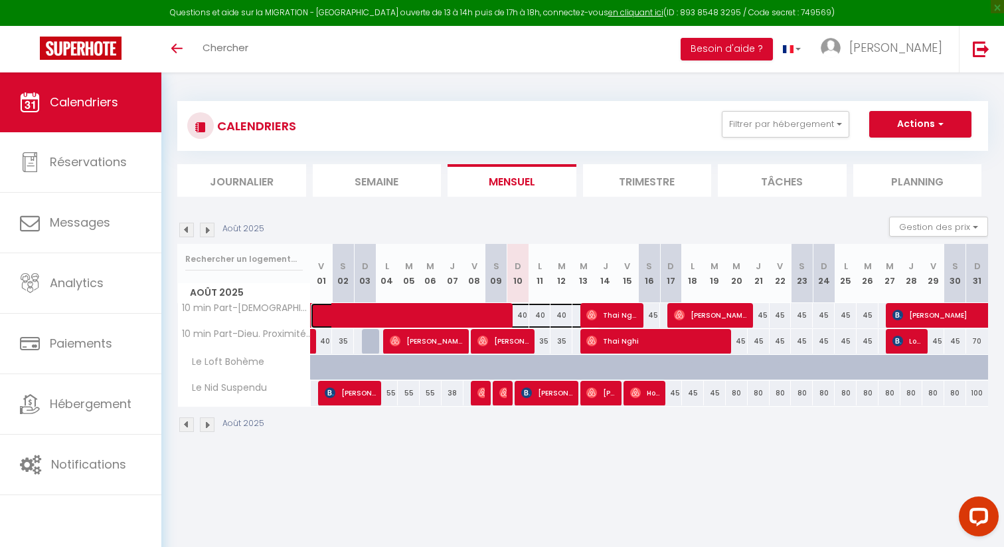
click at [540, 316] on span at bounding box center [462, 315] width 275 height 25
select select "OK"
select select "0"
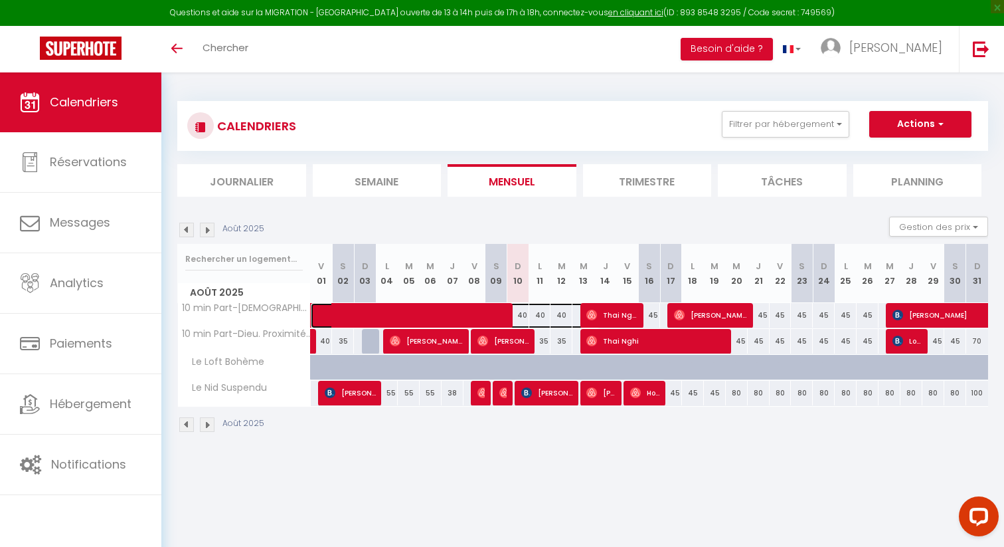
select select "1"
select select
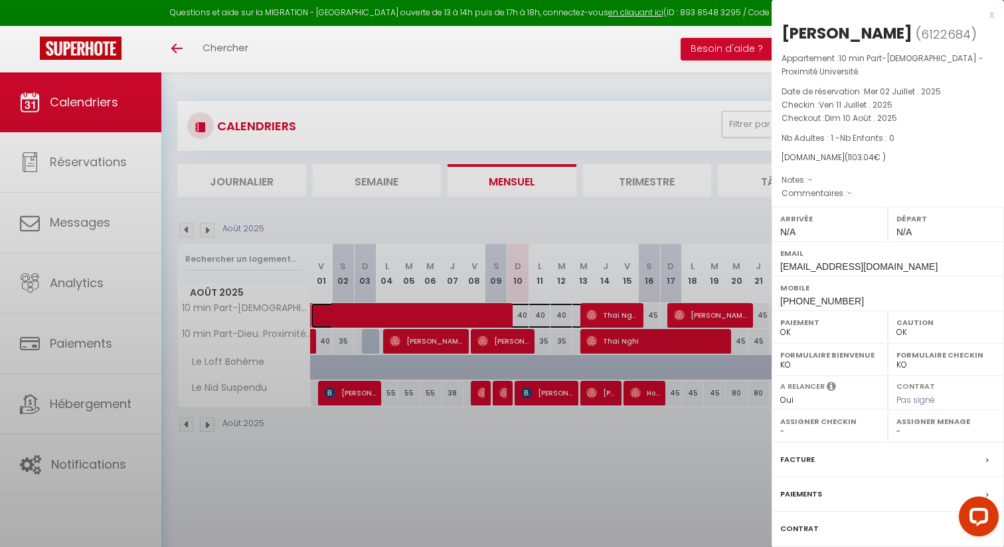
select select "14851"
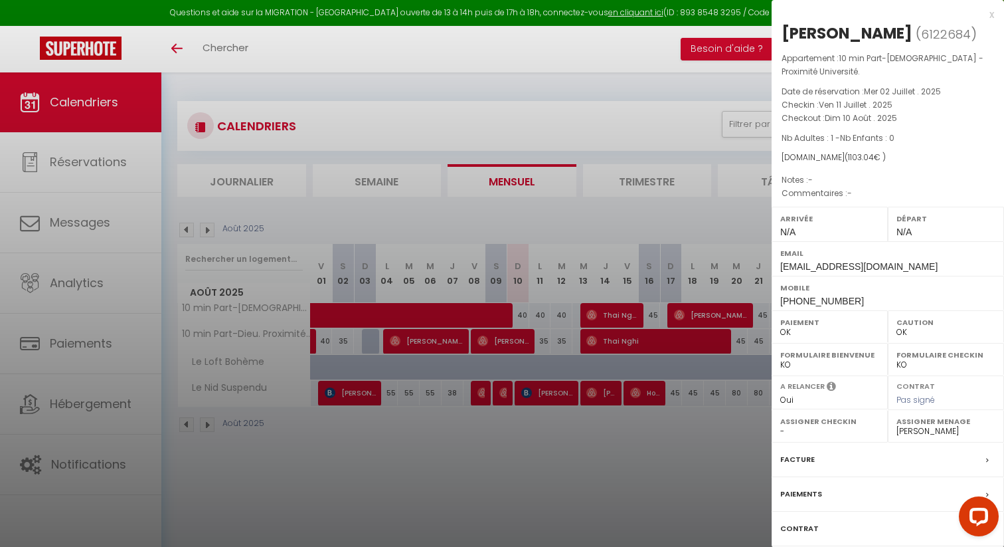
click at [564, 321] on div at bounding box center [502, 273] width 1004 height 547
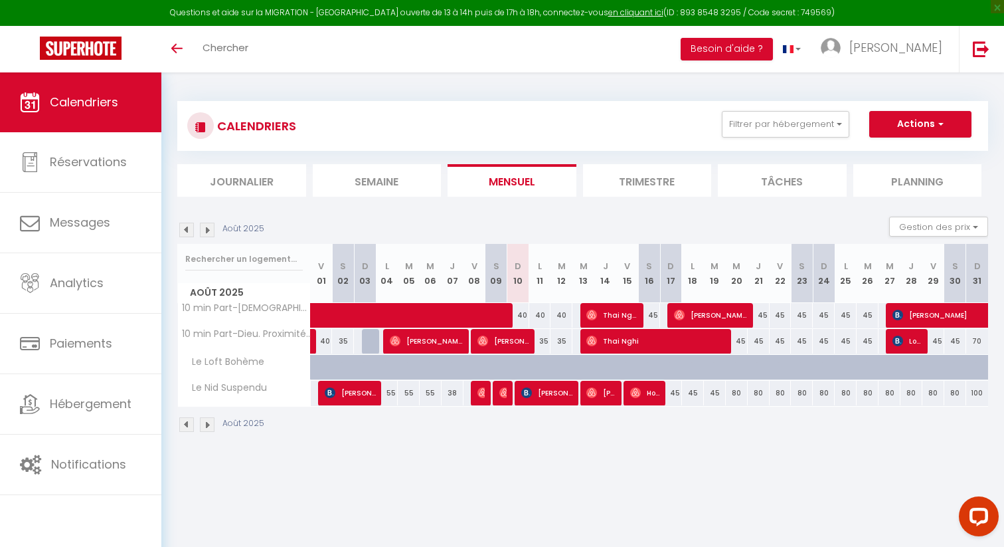
click at [545, 342] on div "35" at bounding box center [540, 341] width 22 height 25
type input "35"
type input "Lun 11 Août 2025"
type input "[DATE]"
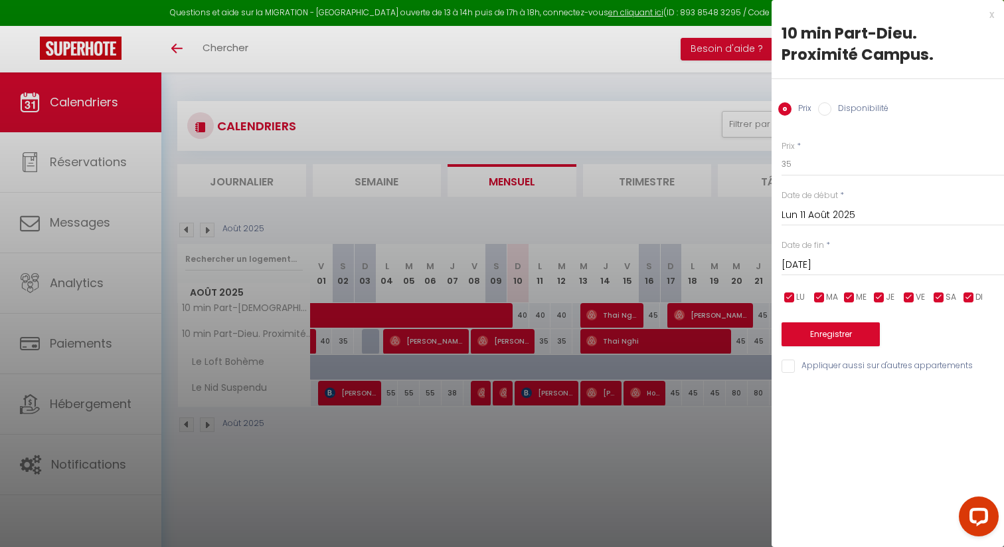
click at [546, 315] on div at bounding box center [502, 273] width 1004 height 547
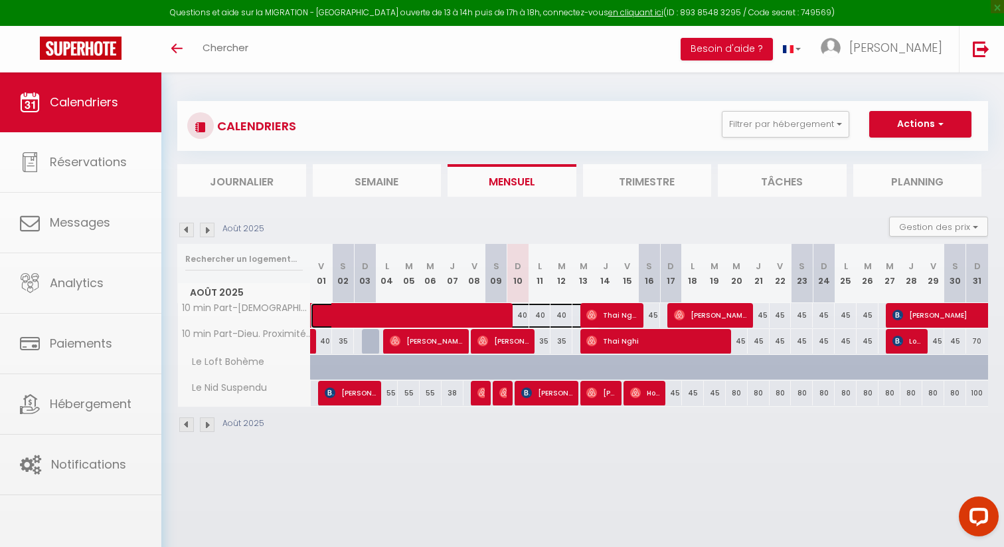
click at [546, 315] on span at bounding box center [462, 315] width 275 height 25
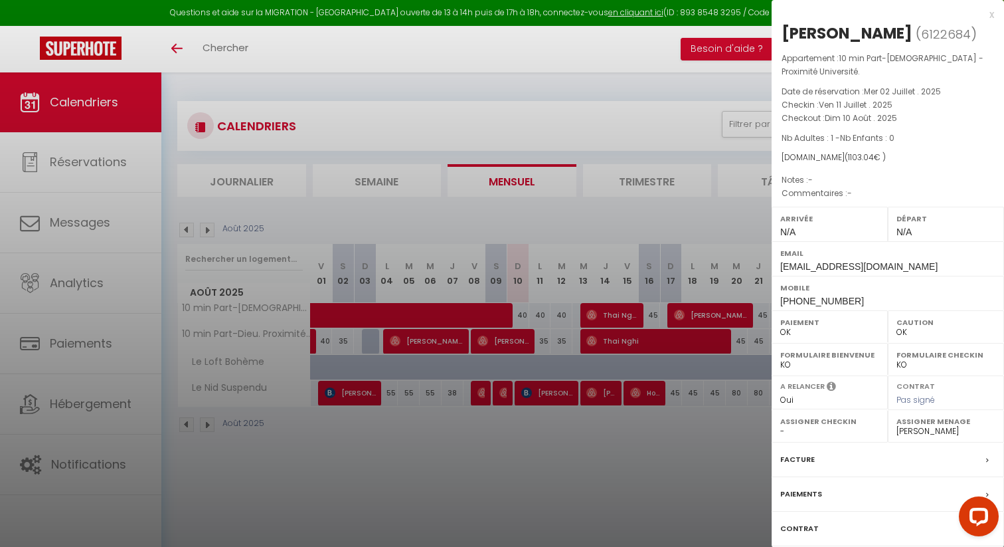
click at [592, 296] on div at bounding box center [502, 273] width 1004 height 547
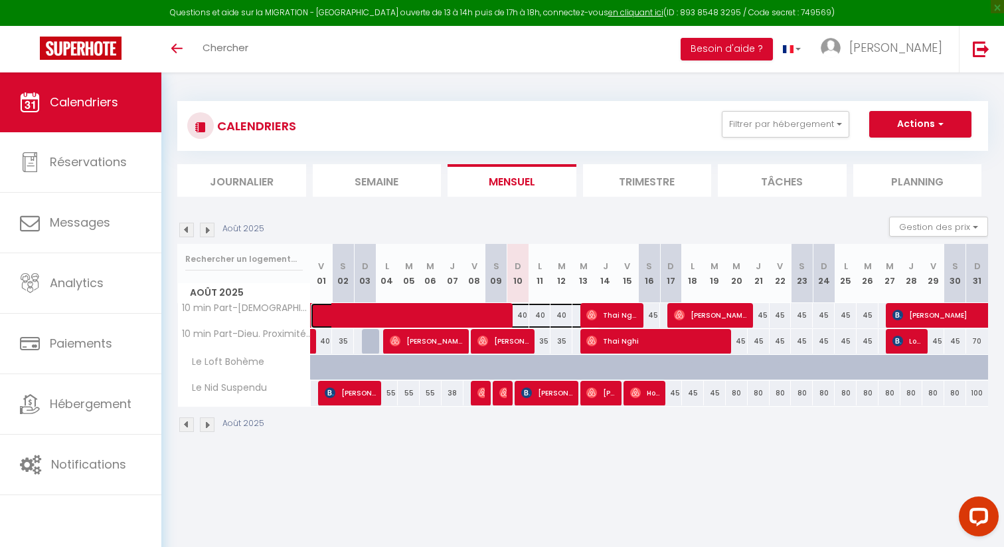
click at [565, 315] on span at bounding box center [462, 315] width 275 height 25
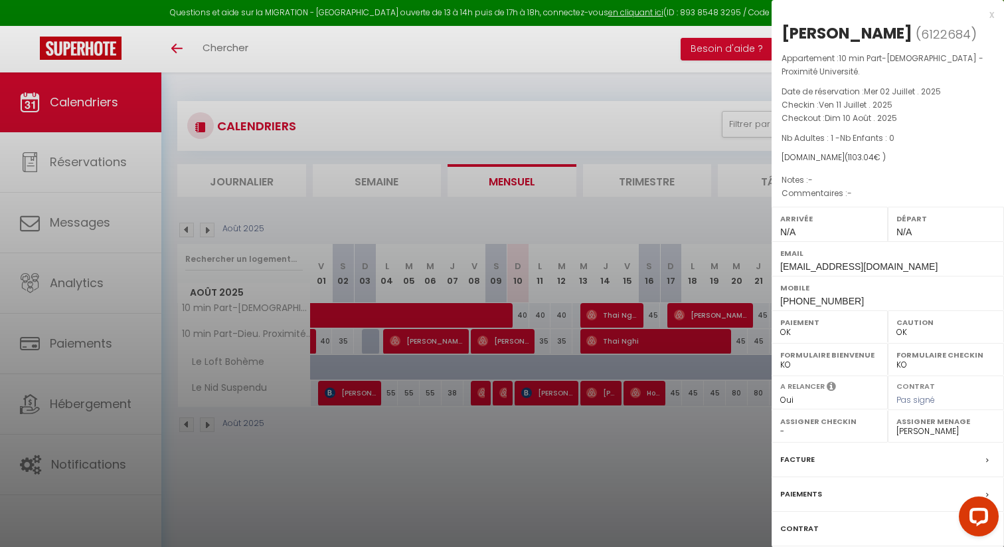
click at [565, 315] on div at bounding box center [502, 273] width 1004 height 547
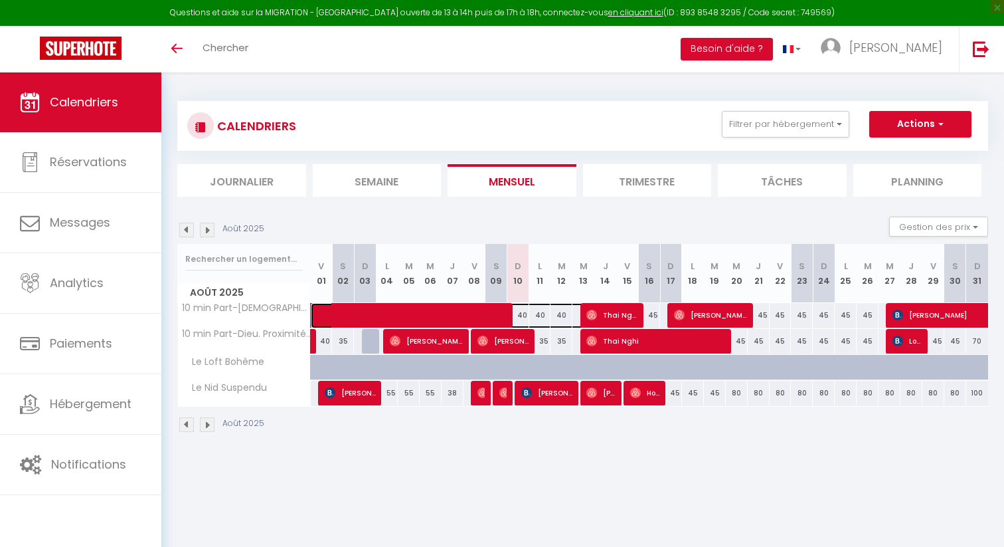
click at [555, 322] on span at bounding box center [462, 315] width 275 height 25
select select "OK"
select select "0"
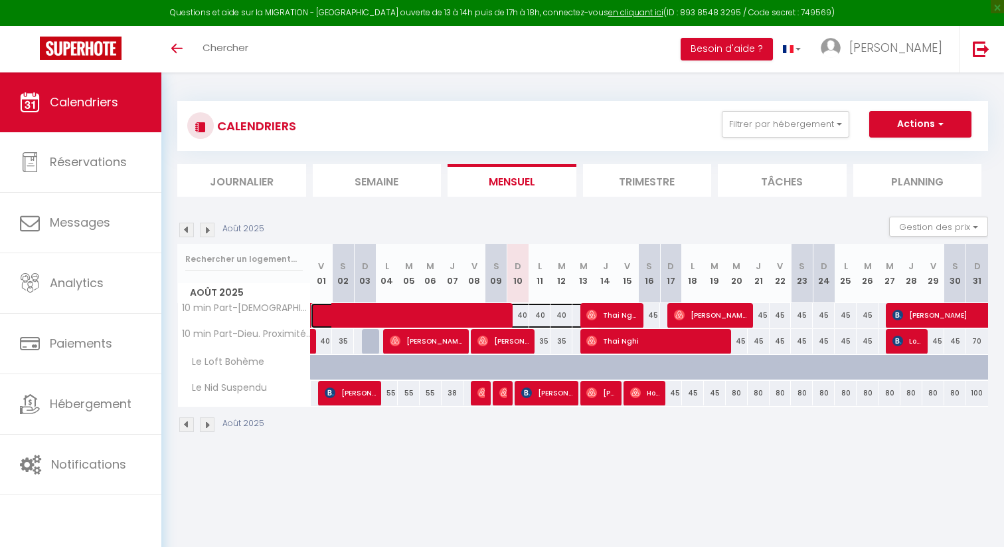
select select "1"
select select
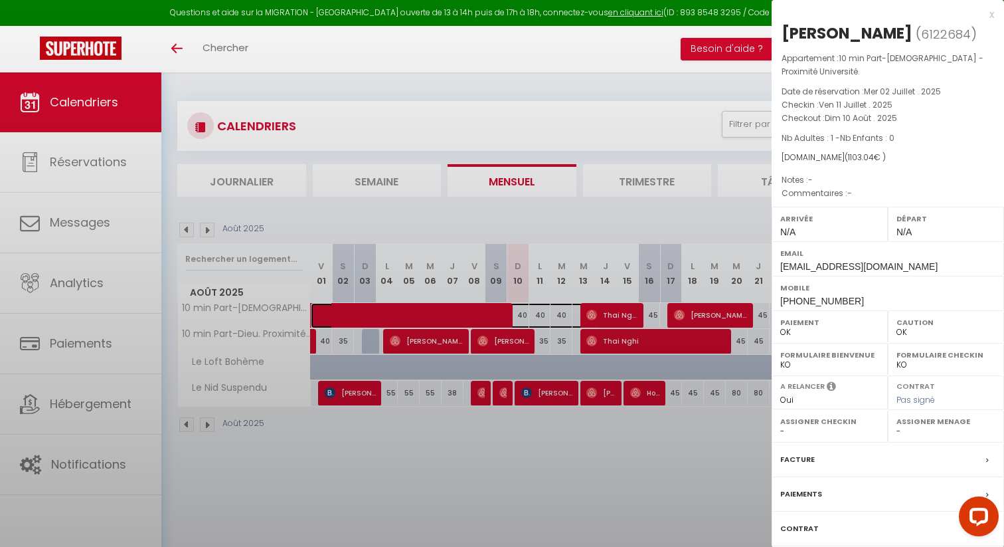
select select "14851"
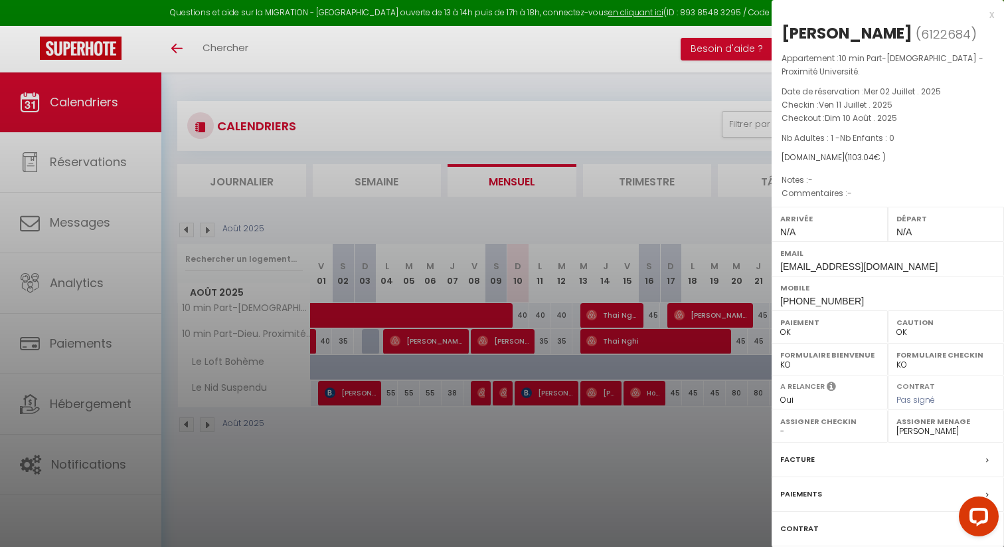
click at [555, 322] on div at bounding box center [502, 273] width 1004 height 547
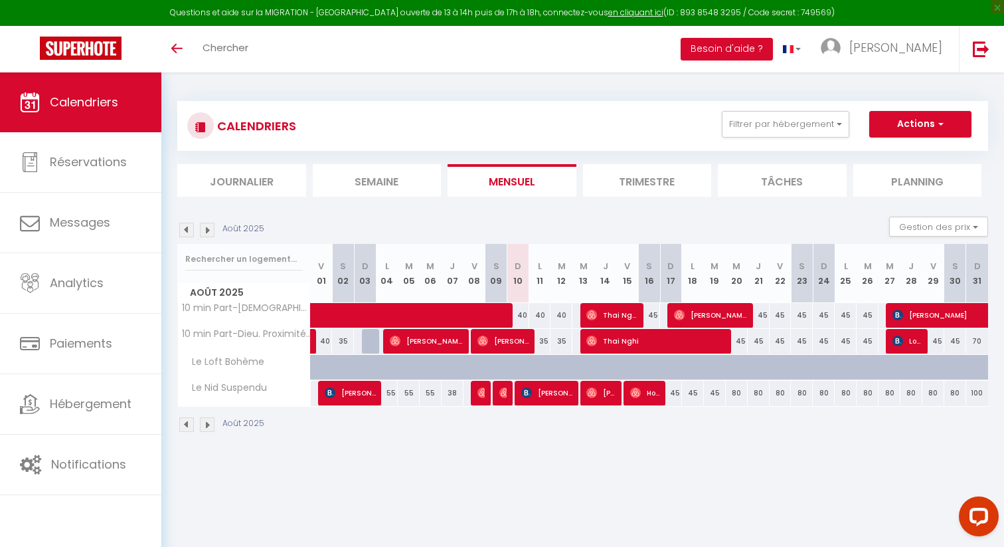
click at [189, 223] on img at bounding box center [186, 229] width 15 height 15
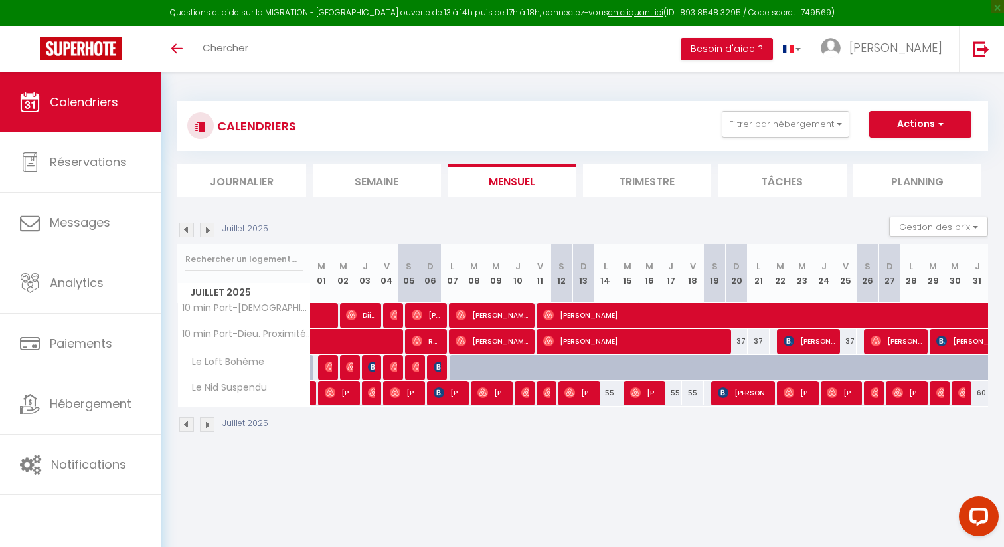
click at [209, 229] on img at bounding box center [207, 229] width 15 height 15
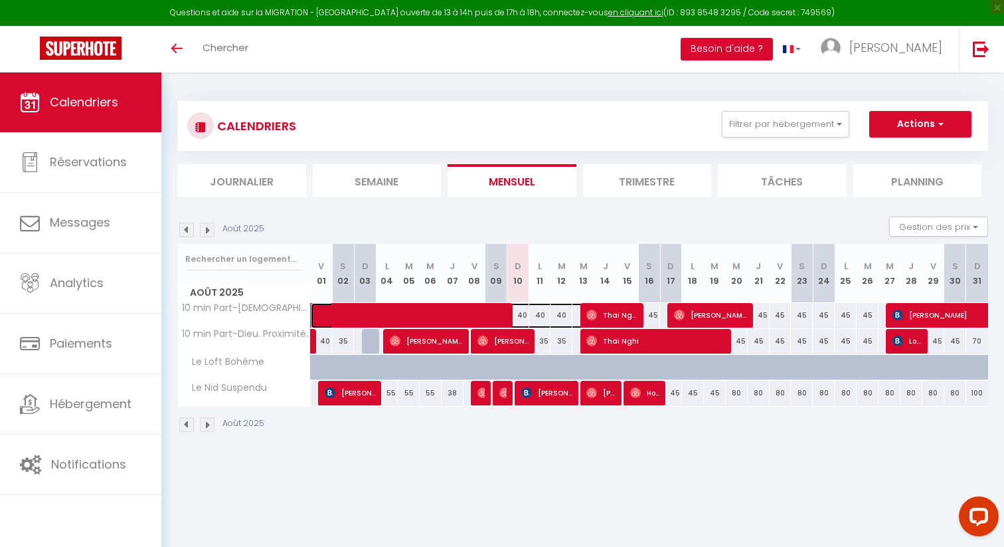
click at [570, 317] on span at bounding box center [462, 315] width 275 height 25
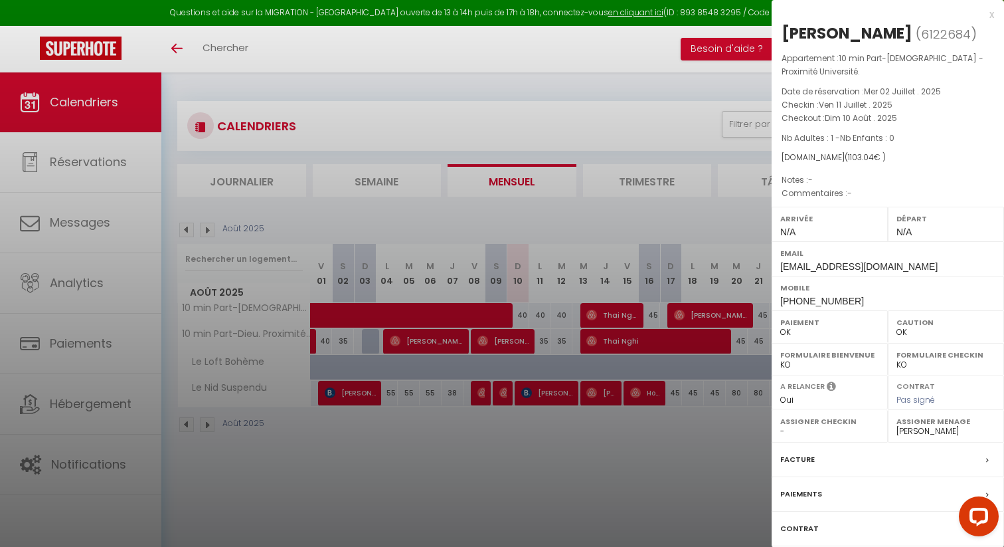
click at [534, 430] on div at bounding box center [502, 273] width 1004 height 547
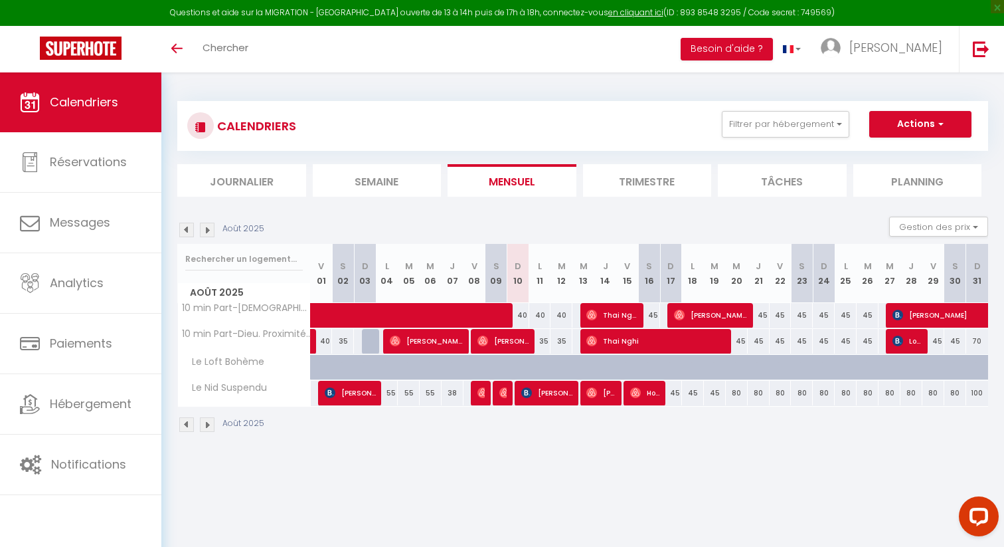
click at [539, 286] on th "L 11" at bounding box center [540, 273] width 22 height 59
click at [546, 305] on span at bounding box center [462, 315] width 275 height 25
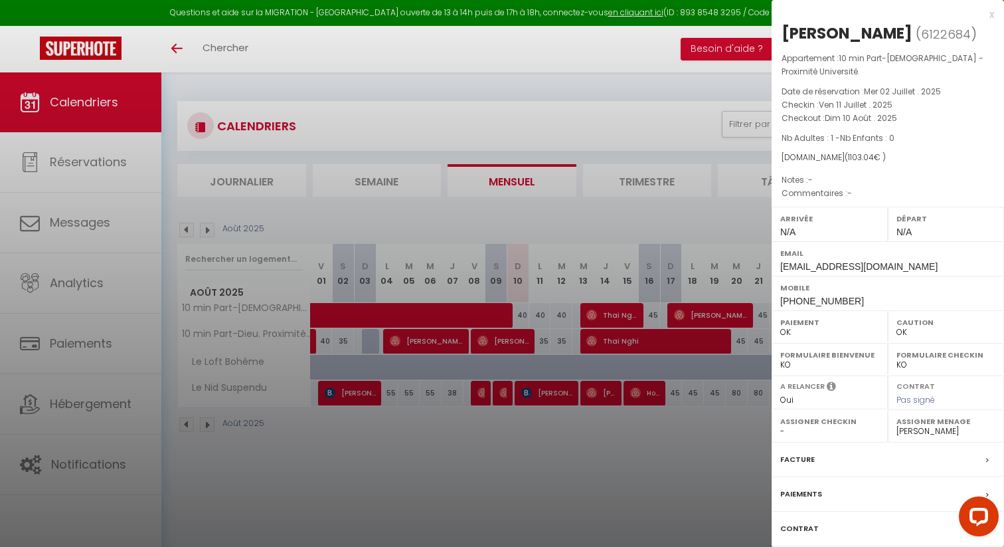
click at [546, 305] on div at bounding box center [502, 273] width 1004 height 547
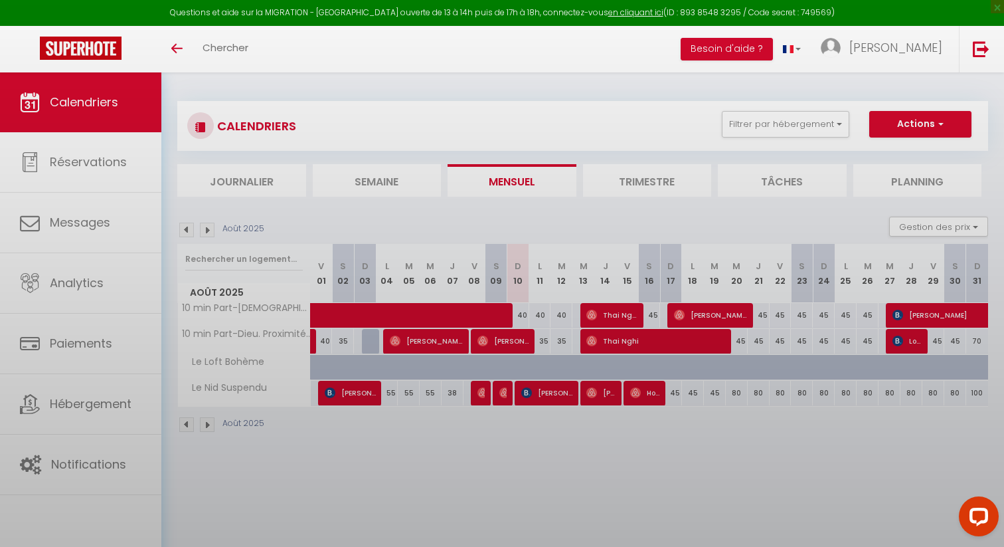
click at [573, 296] on div at bounding box center [502, 273] width 1004 height 547
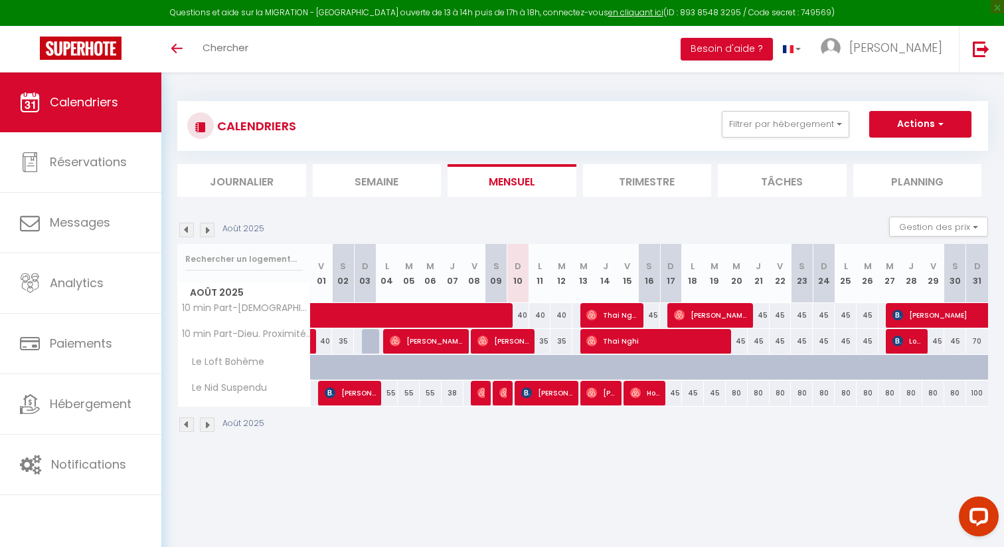
click at [573, 339] on div "35" at bounding box center [583, 341] width 23 height 25
click at [564, 339] on div "35" at bounding box center [562, 341] width 22 height 25
type input "35"
type input "[DATE]"
type input "Mer 13 Août 2025"
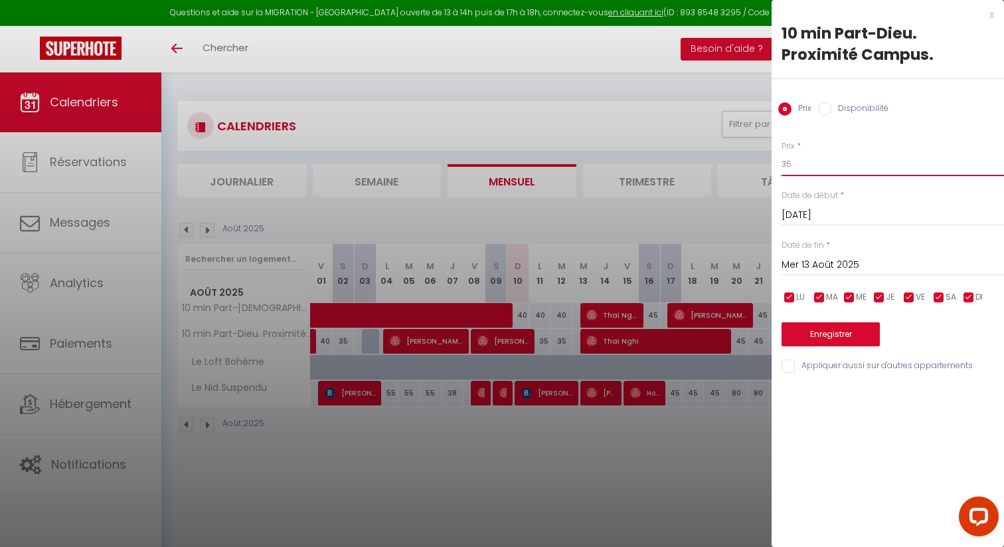
click at [801, 169] on input "35" at bounding box center [893, 164] width 222 height 24
click at [827, 363] on input "Appliquer aussi sur d'autres appartements" at bounding box center [893, 365] width 222 height 13
checkbox input "true"
click at [827, 325] on button "Enregistrer" at bounding box center [831, 334] width 98 height 24
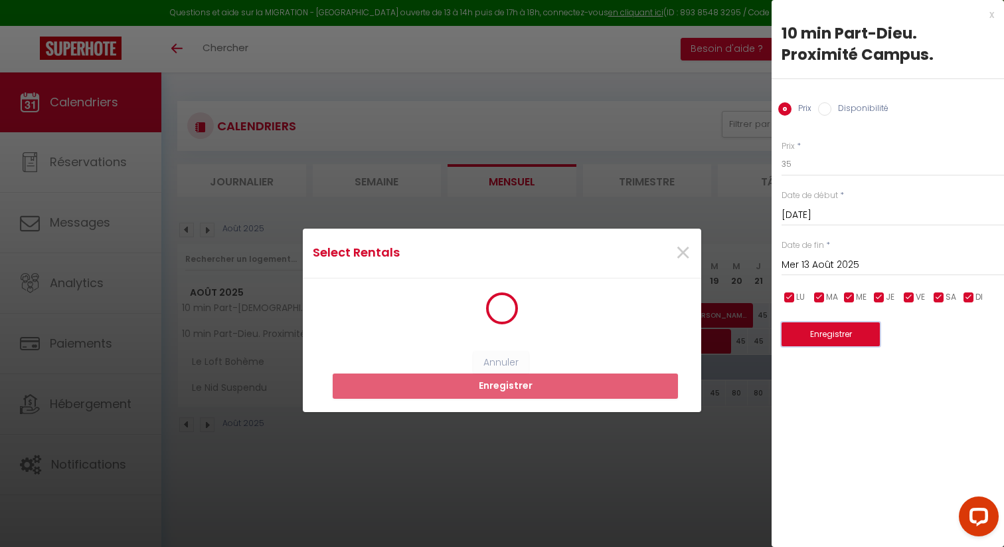
click at [827, 325] on button "Enregistrer" at bounding box center [831, 334] width 98 height 24
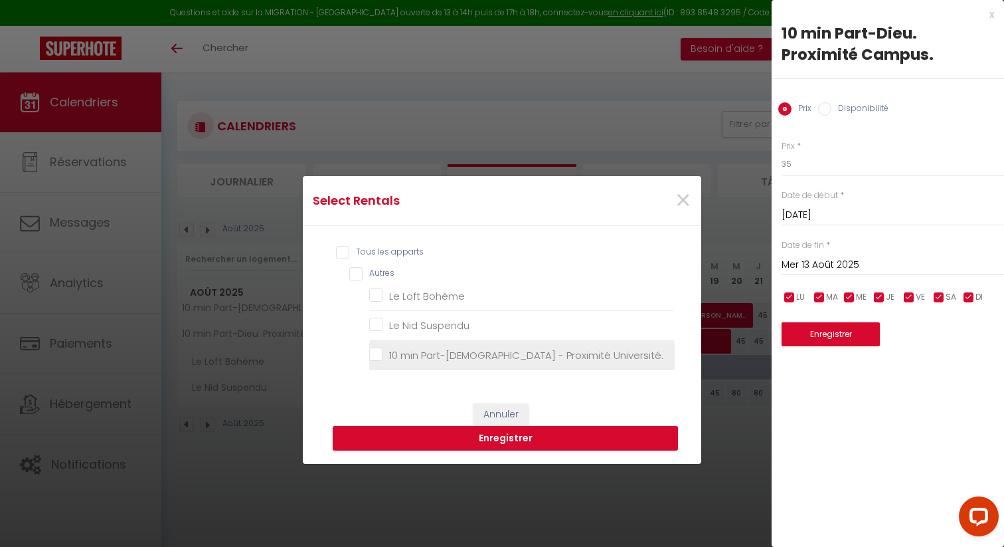
click at [513, 352] on Université\ "10 min Part-[DEMOGRAPHIC_DATA] - Proximité Université." at bounding box center [521, 355] width 305 height 13
checkbox Université\ "true"
checkbox Bohème "false"
checkbox Suspendu "false"
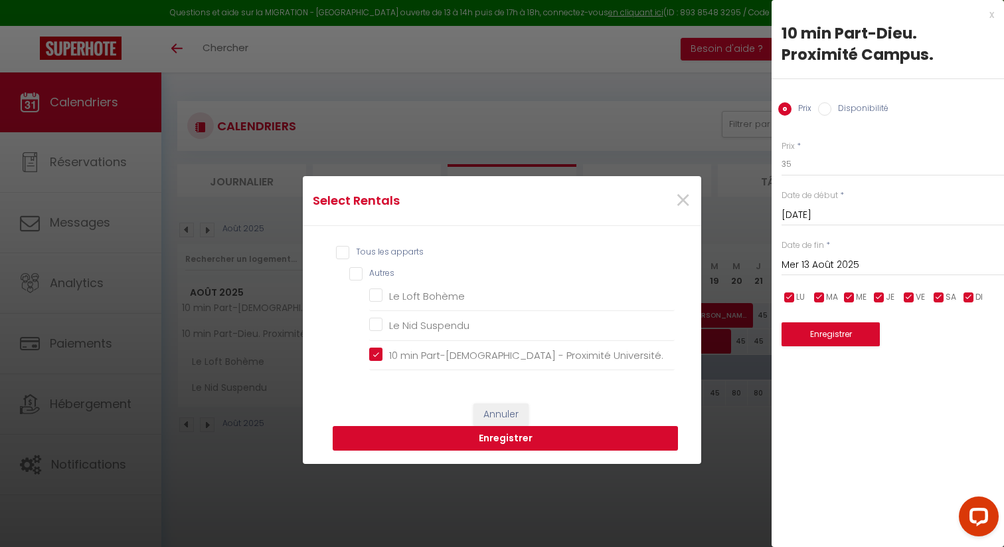
click at [537, 435] on button "Enregistrer" at bounding box center [505, 438] width 345 height 25
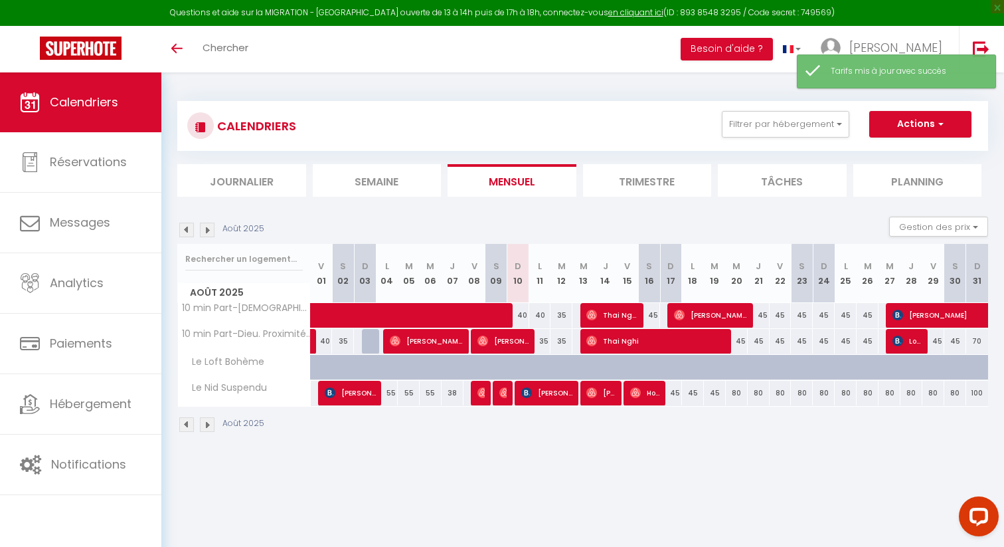
click at [545, 343] on div "35" at bounding box center [540, 341] width 22 height 25
type input "35"
type input "Lun 11 Août 2025"
type input "[DATE]"
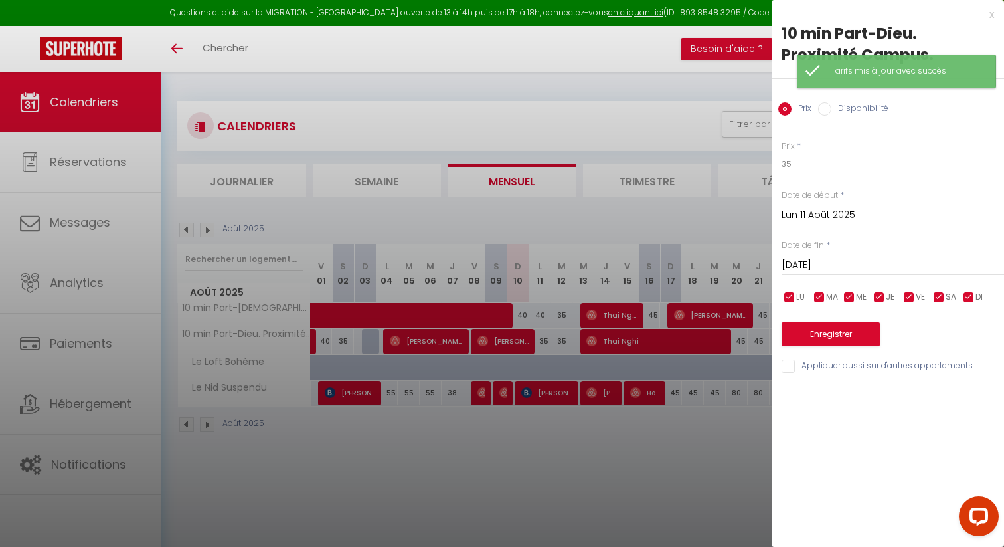
click at [804, 369] on input "Appliquer aussi sur d'autres appartements" at bounding box center [893, 365] width 222 height 13
checkbox input "true"
click at [817, 330] on button "Enregistrer" at bounding box center [831, 334] width 98 height 24
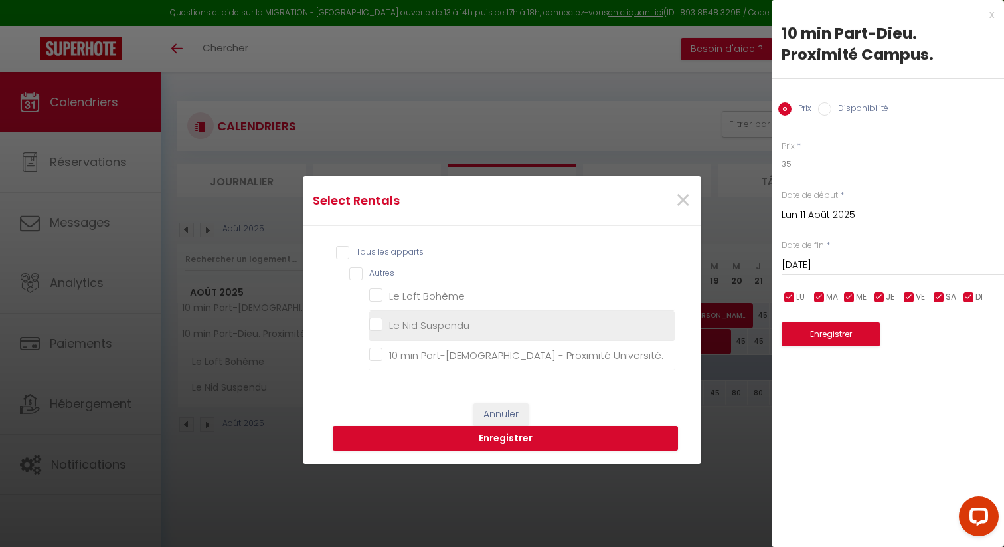
click at [527, 331] on Suspendu "Le Nid Suspendu" at bounding box center [521, 325] width 305 height 13
checkbox Suspendu "true"
checkbox Bohème "false"
checkbox Université\ "false"
click at [532, 440] on button "Enregistrer" at bounding box center [505, 438] width 345 height 25
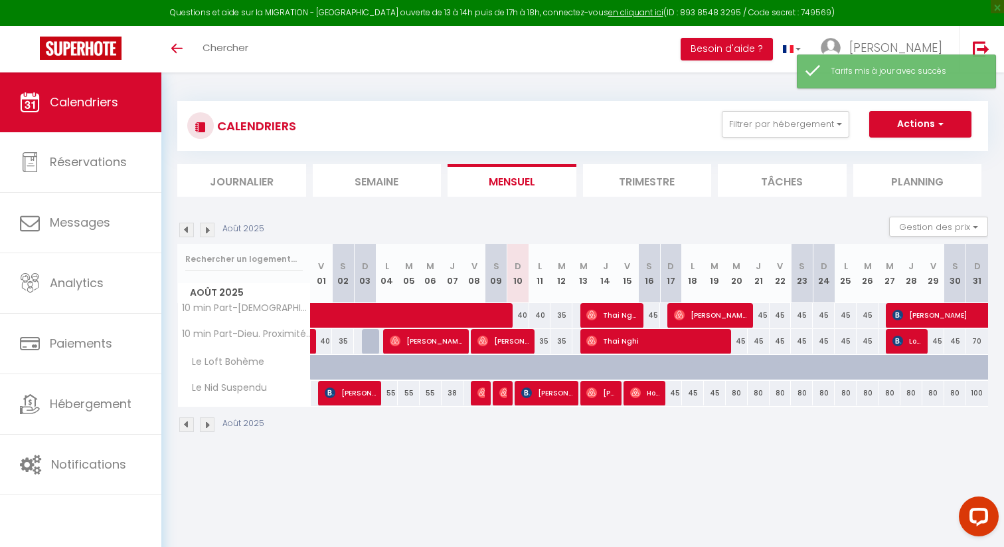
click at [543, 343] on div "35" at bounding box center [540, 341] width 22 height 25
type input "35"
type input "Lun 11 Août 2025"
type input "[DATE]"
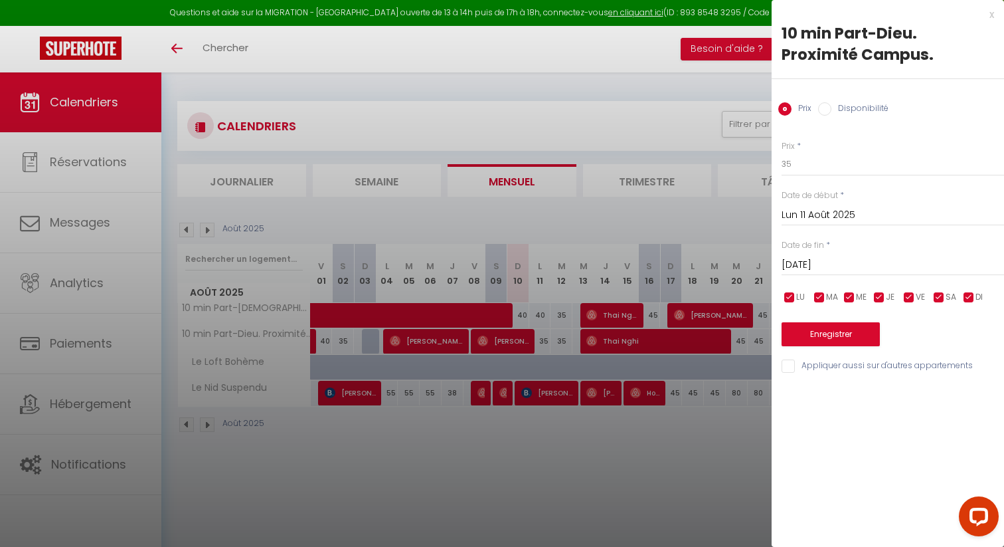
click at [828, 367] on input "Appliquer aussi sur d'autres appartements" at bounding box center [893, 365] width 222 height 13
checkbox input "true"
click at [830, 335] on button "Enregistrer" at bounding box center [831, 334] width 98 height 24
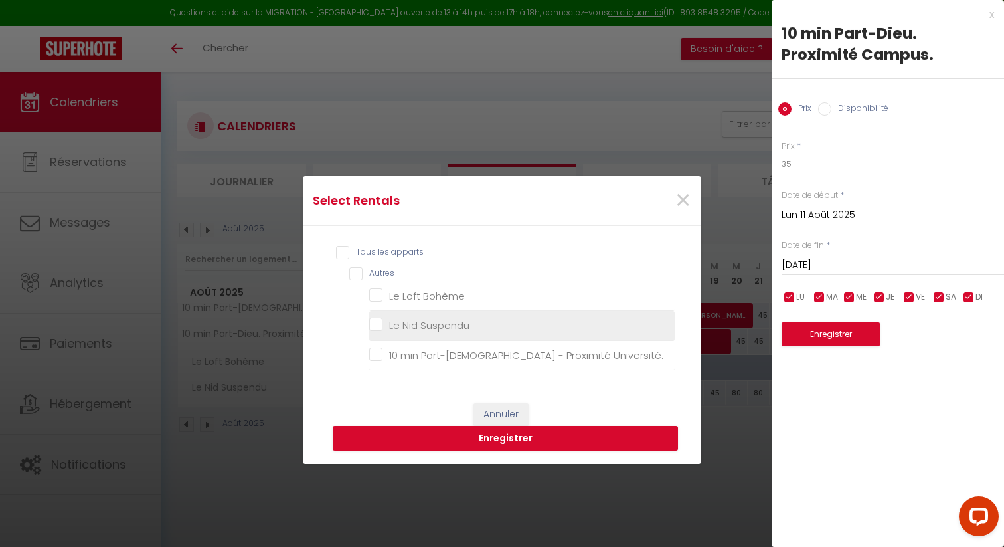
click at [471, 324] on Suspendu "Le Nid Suspendu" at bounding box center [521, 325] width 305 height 13
checkbox Suspendu "true"
checkbox Bohème "false"
checkbox Université\ "false"
click at [467, 325] on Suspendu "Le Nid Suspendu" at bounding box center [521, 325] width 305 height 13
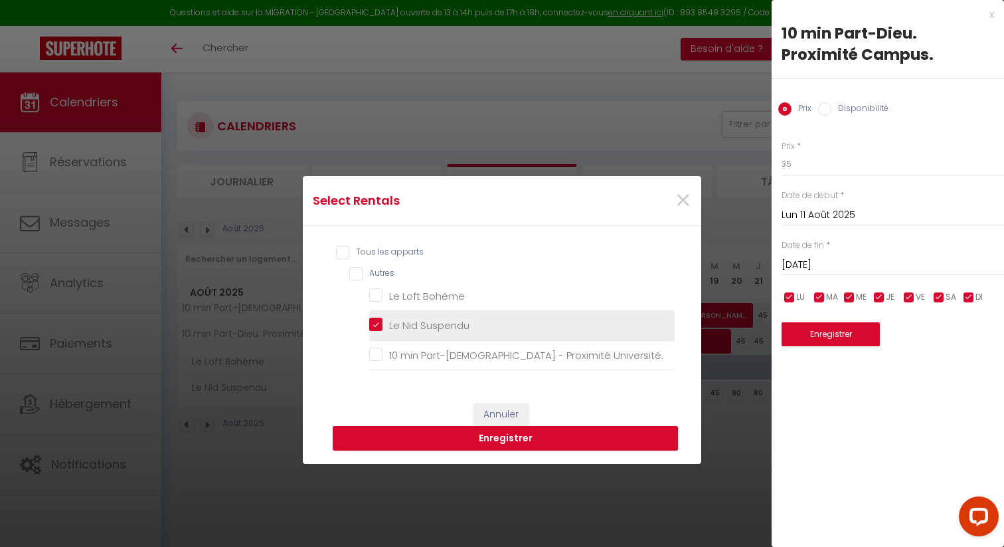
checkbox Suspendu "false"
checkbox Bohème "false"
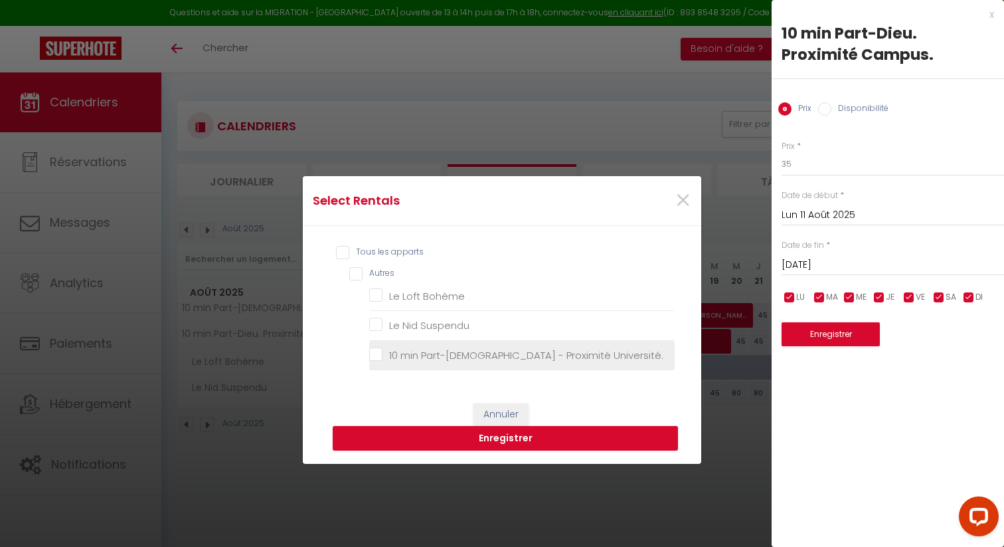
click at [468, 357] on Université\ "10 min Part-[DEMOGRAPHIC_DATA] - Proximité Université." at bounding box center [521, 355] width 305 height 13
checkbox Université\ "true"
checkbox Bohème "false"
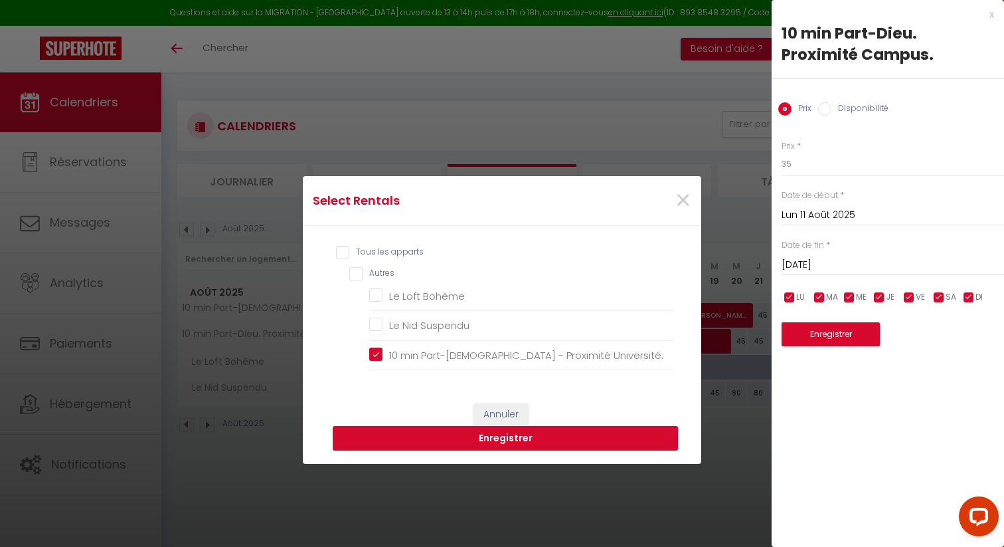
click at [499, 428] on button "Enregistrer" at bounding box center [505, 438] width 345 height 25
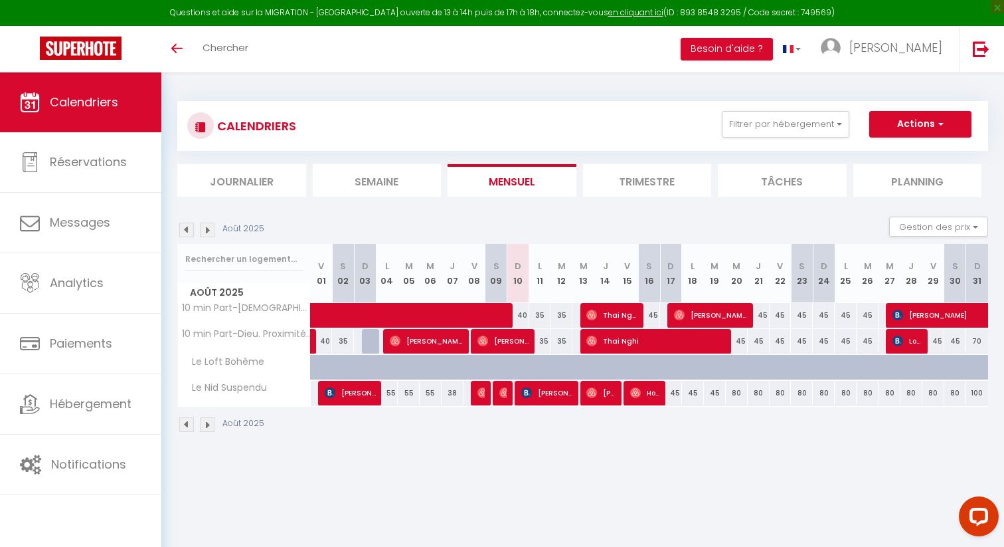
click at [207, 229] on img at bounding box center [207, 229] width 15 height 15
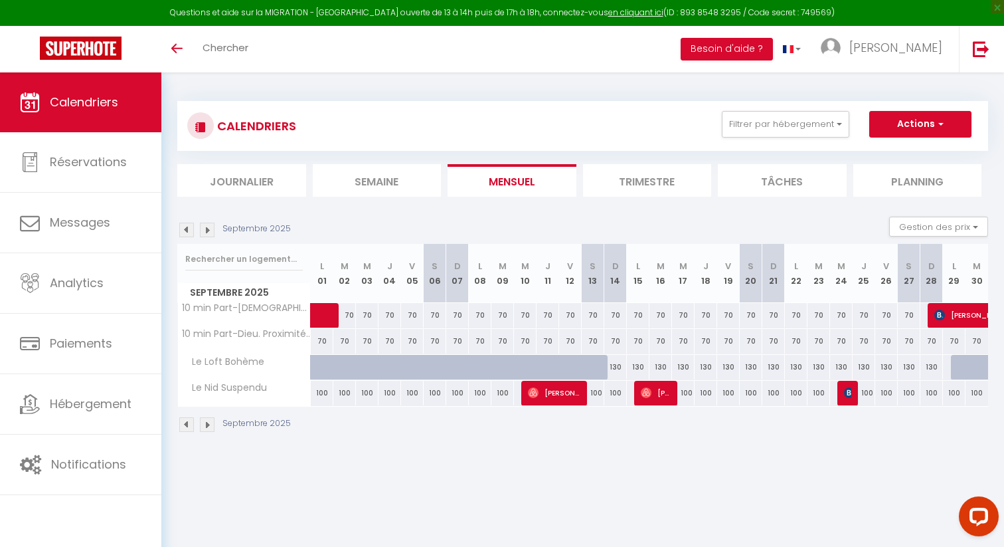
click at [207, 229] on img at bounding box center [207, 229] width 15 height 15
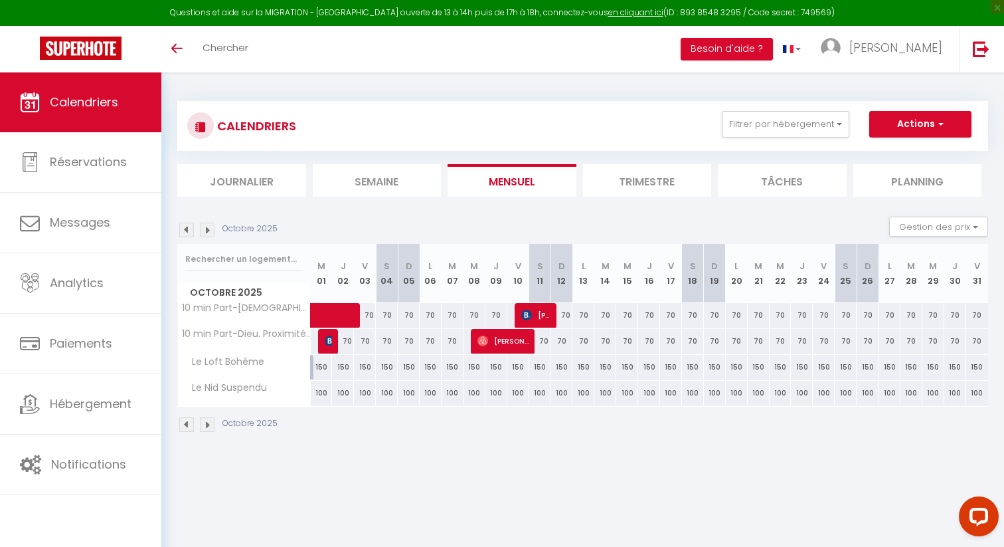
click at [184, 231] on img at bounding box center [186, 229] width 15 height 15
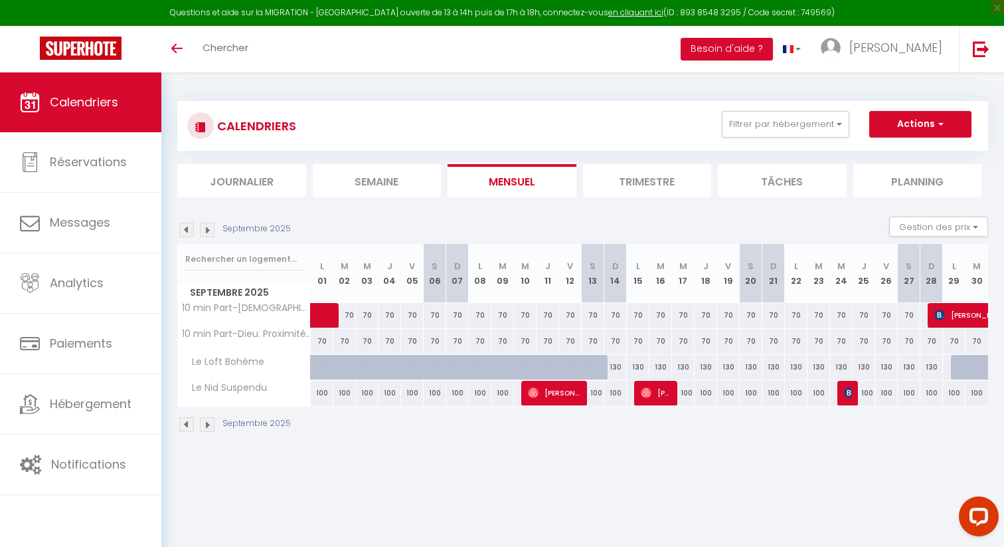
click at [210, 233] on img at bounding box center [207, 229] width 15 height 15
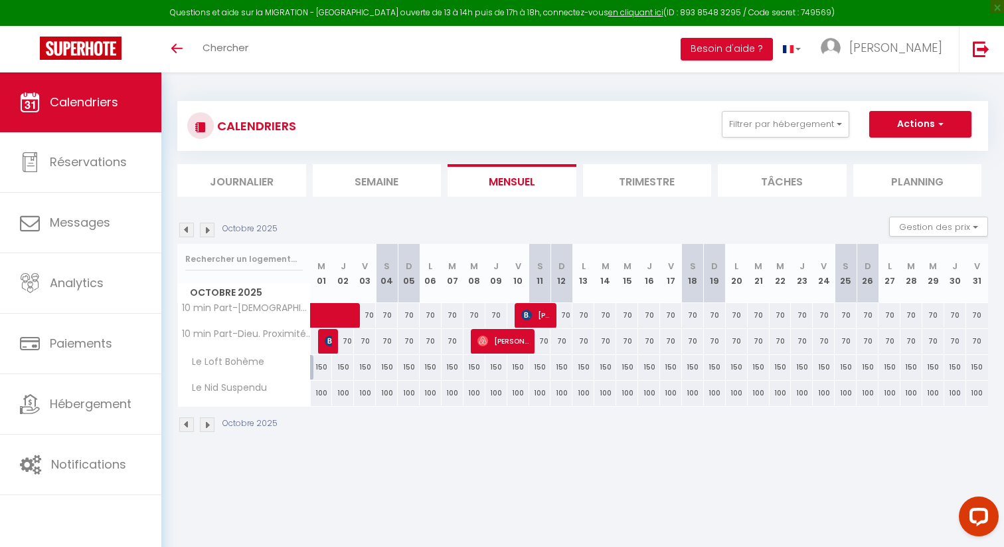
click at [210, 233] on img at bounding box center [207, 229] width 15 height 15
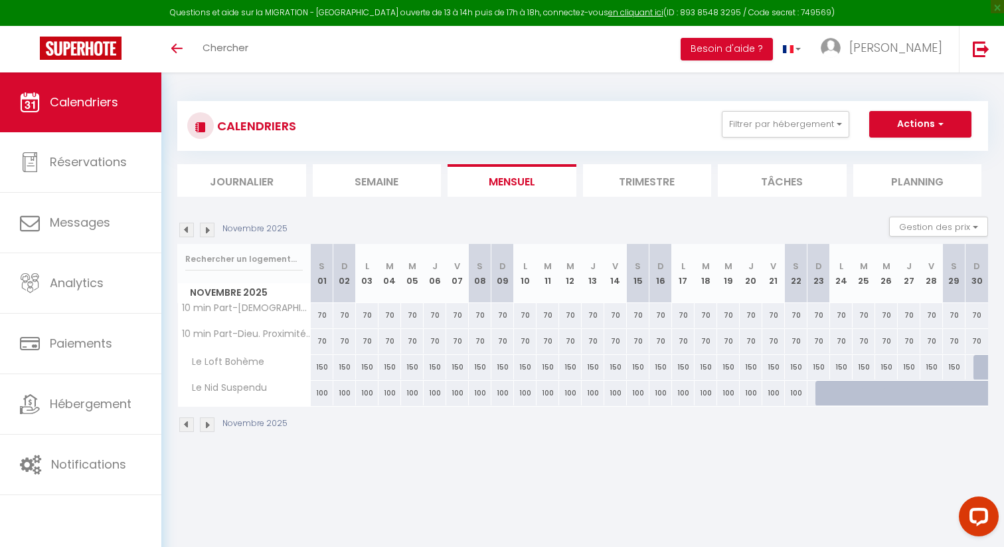
click at [210, 233] on img at bounding box center [207, 229] width 15 height 15
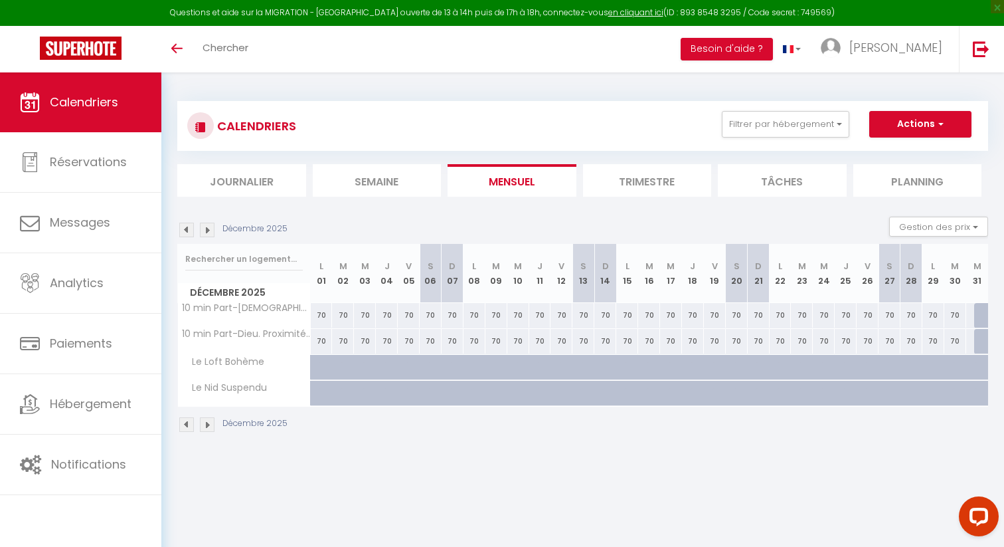
click at [184, 229] on img at bounding box center [186, 229] width 15 height 15
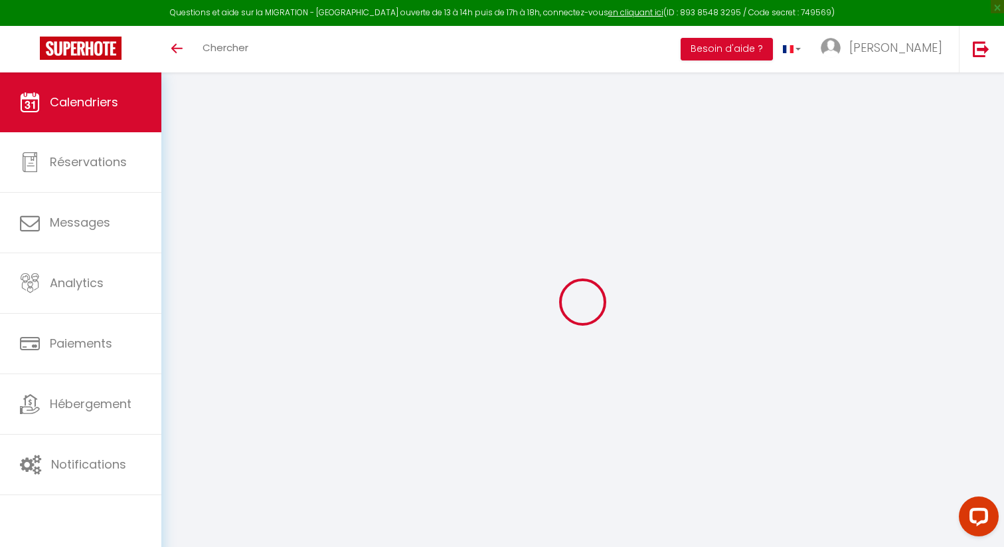
select select
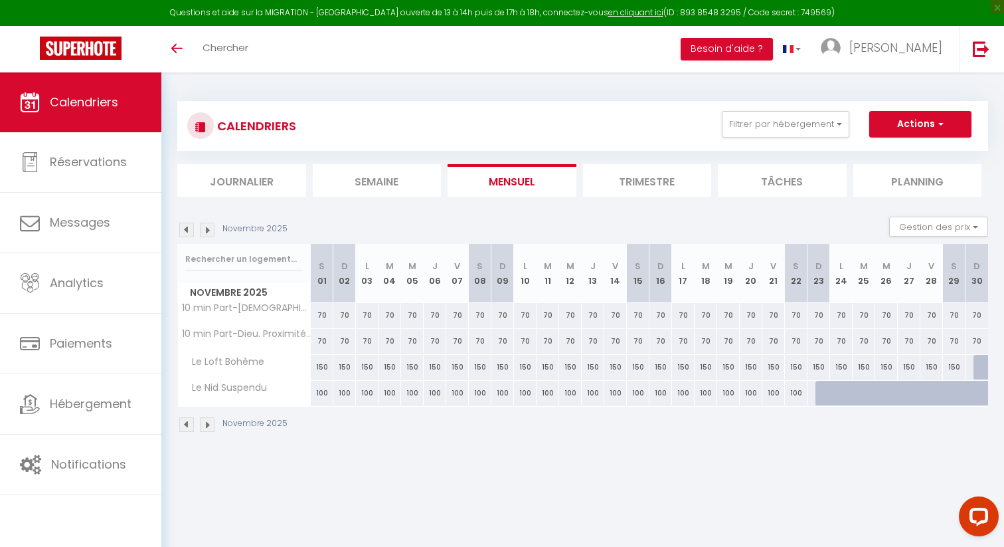
click at [823, 396] on div at bounding box center [826, 393] width 23 height 25
type input "100"
select select "1"
type input "Dim 23 Novembre 2025"
type input "Lun 24 Novembre 2025"
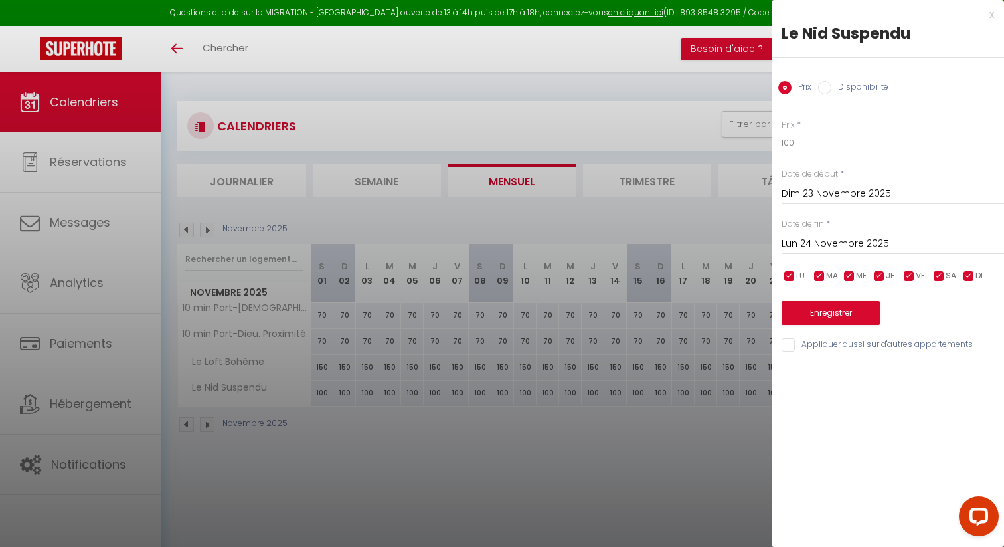
click at [819, 94] on div "Disponibilité" at bounding box center [853, 88] width 70 height 15
click at [823, 87] on input "Disponibilité" at bounding box center [824, 87] width 13 height 13
radio input "true"
radio input "false"
click at [862, 240] on input "Lun 24 Novembre 2025" at bounding box center [893, 244] width 222 height 17
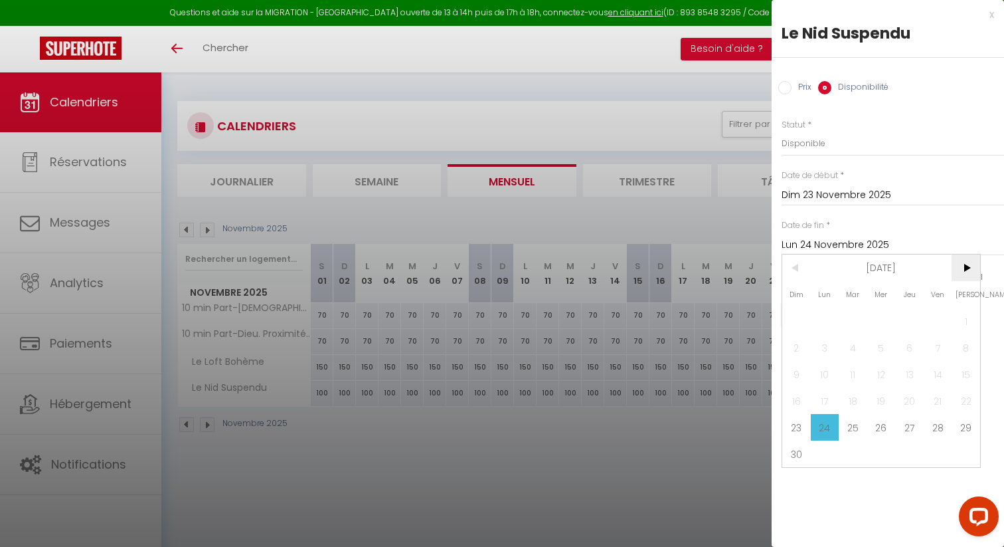
click at [976, 271] on span ">" at bounding box center [966, 267] width 29 height 27
click at [970, 275] on span ">" at bounding box center [966, 267] width 29 height 27
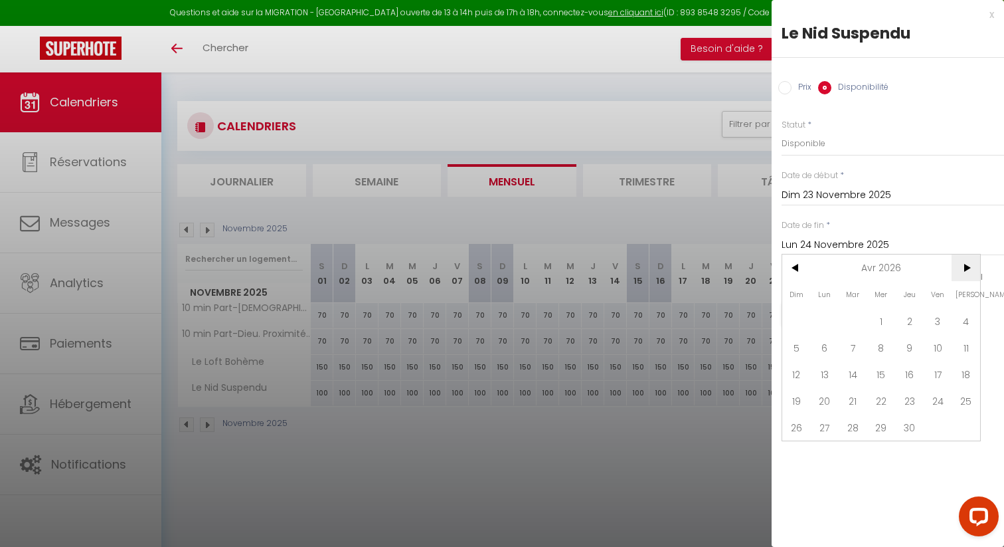
click at [970, 275] on span ">" at bounding box center [966, 267] width 29 height 27
click at [966, 266] on span ">" at bounding box center [966, 267] width 29 height 27
click at [847, 416] on span "30" at bounding box center [853, 427] width 29 height 27
type input "Mar 30 Juin 2026"
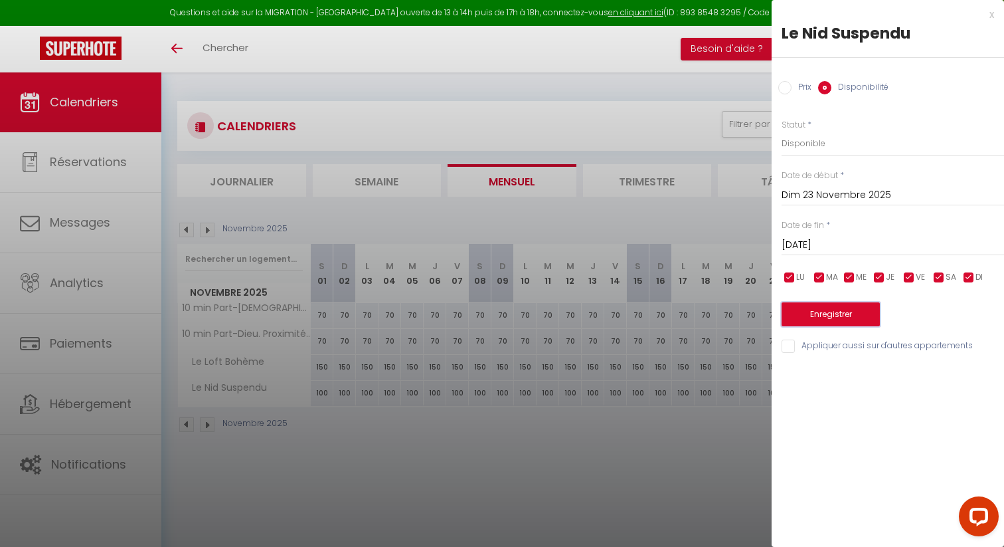
click at [851, 317] on button "Enregistrer" at bounding box center [831, 314] width 98 height 24
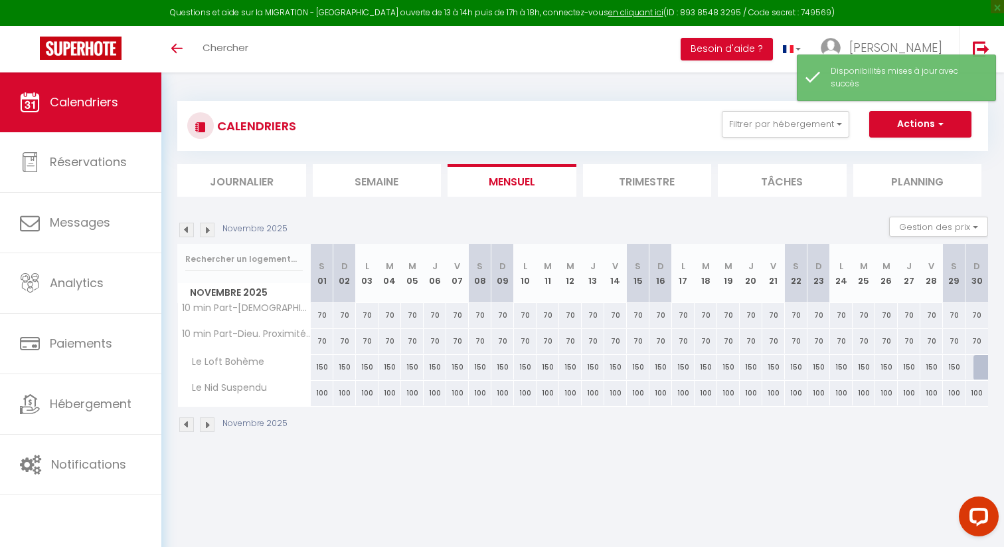
click at [187, 233] on img at bounding box center [186, 229] width 15 height 15
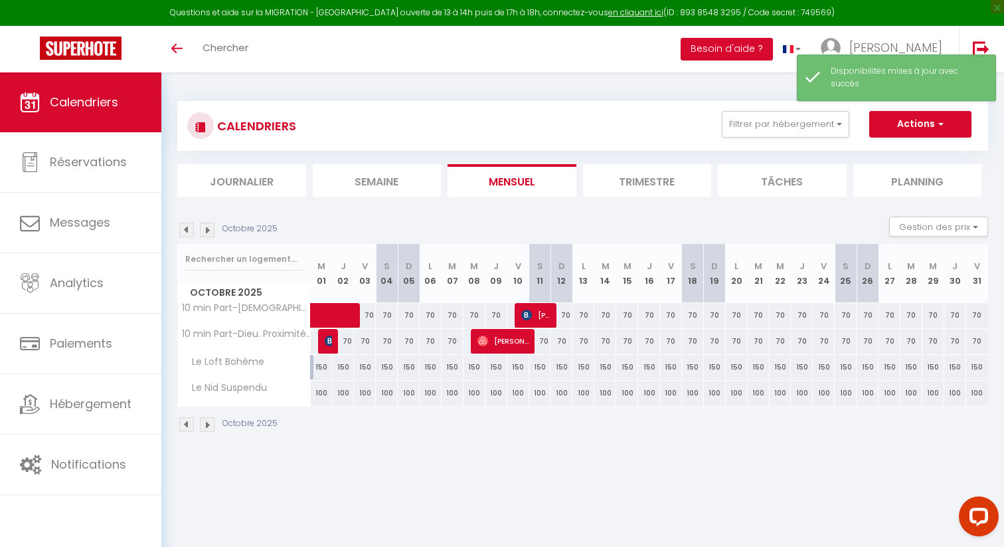
click at [187, 233] on img at bounding box center [186, 229] width 15 height 15
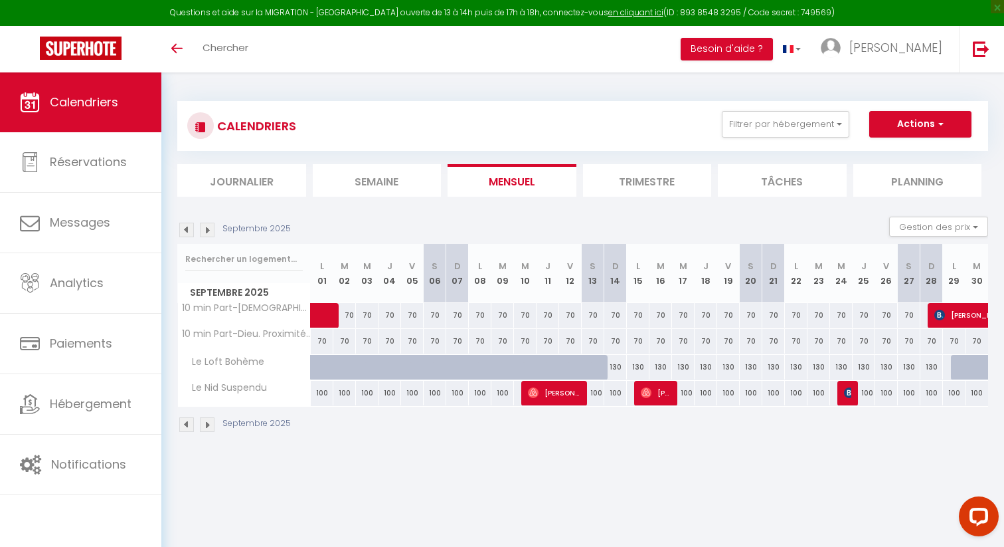
click at [964, 372] on div at bounding box center [962, 367] width 23 height 25
select select "1"
type input "Lun 29 Septembre 2025"
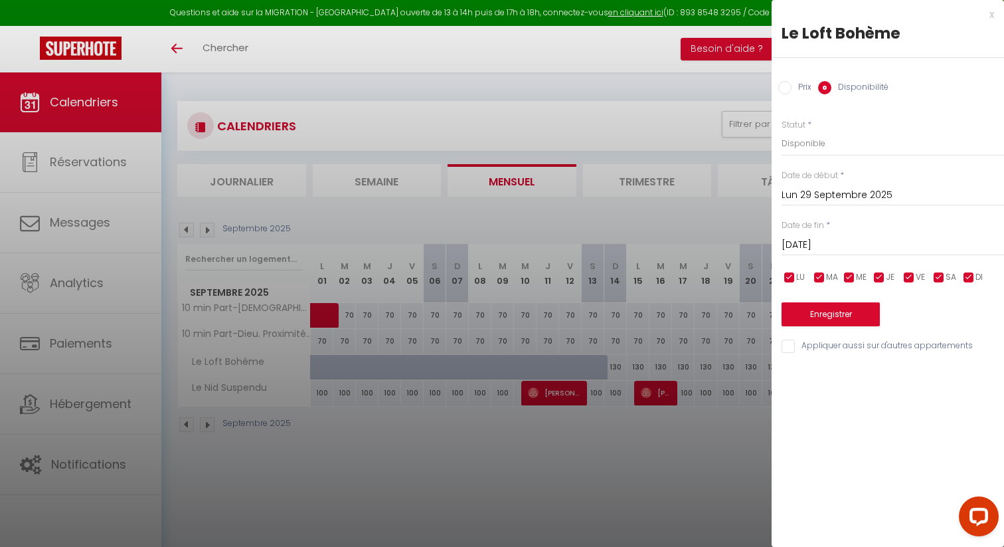
click at [845, 245] on input "Mar 30 Septembre 2025" at bounding box center [893, 244] width 222 height 17
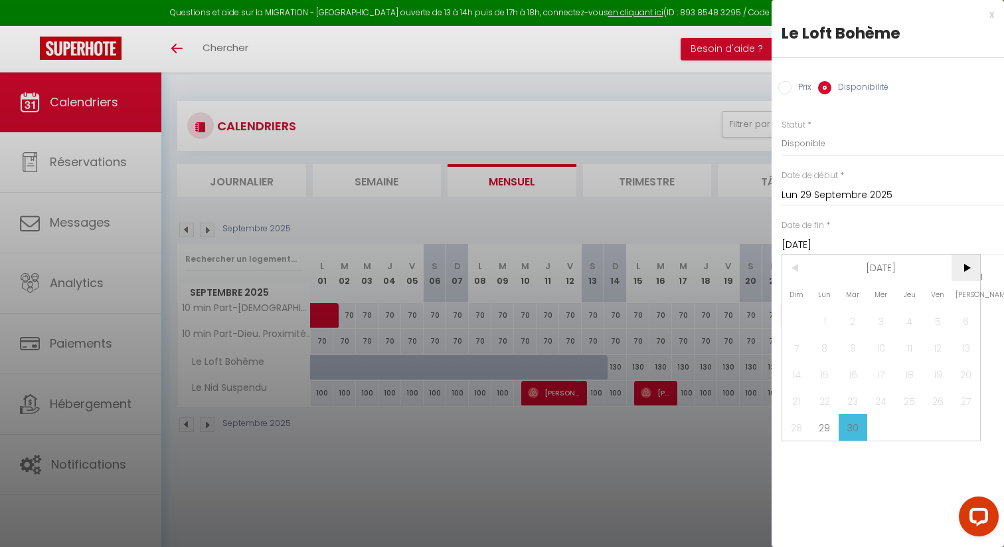
click at [962, 264] on span ">" at bounding box center [966, 267] width 29 height 27
click at [904, 341] on span "9" at bounding box center [909, 347] width 29 height 27
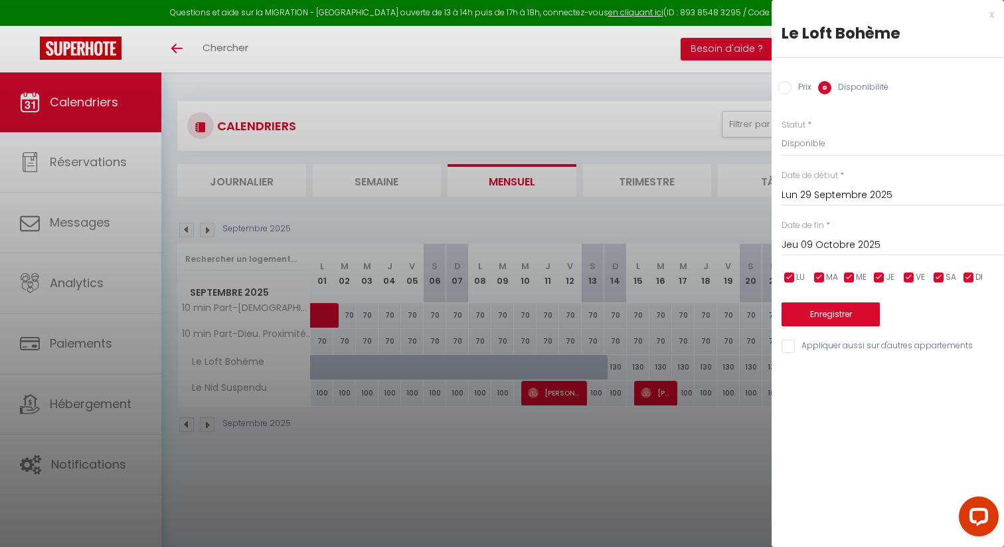
click at [868, 248] on input "Jeu 09 Octobre 2025" at bounding box center [893, 244] width 222 height 17
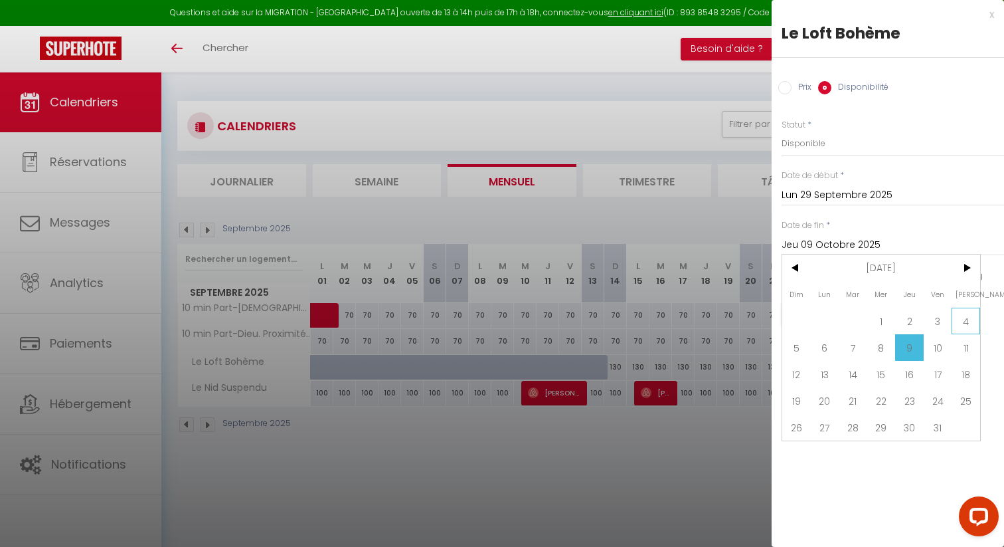
click at [964, 320] on span "4" at bounding box center [966, 320] width 29 height 27
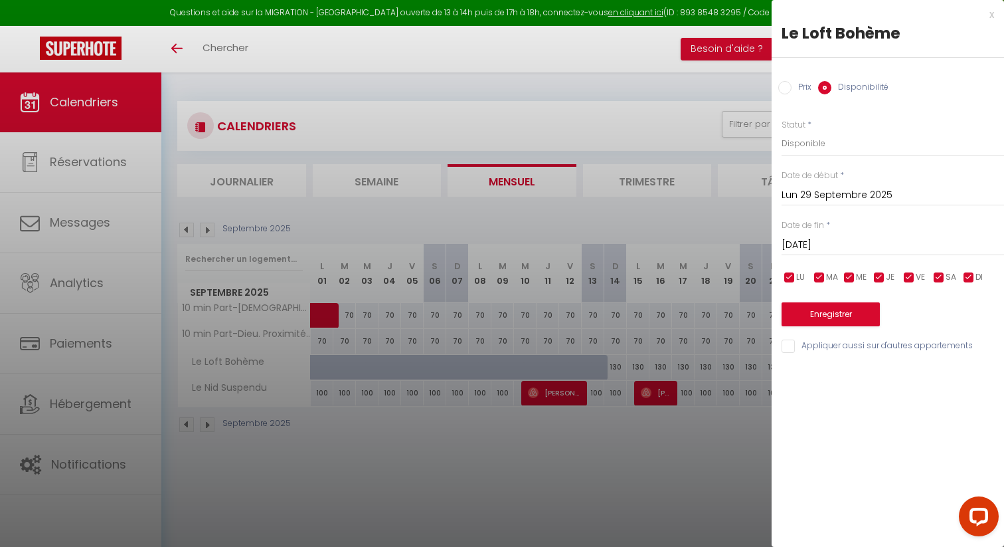
click at [841, 248] on input "Sam 04 Octobre 2025" at bounding box center [893, 244] width 222 height 17
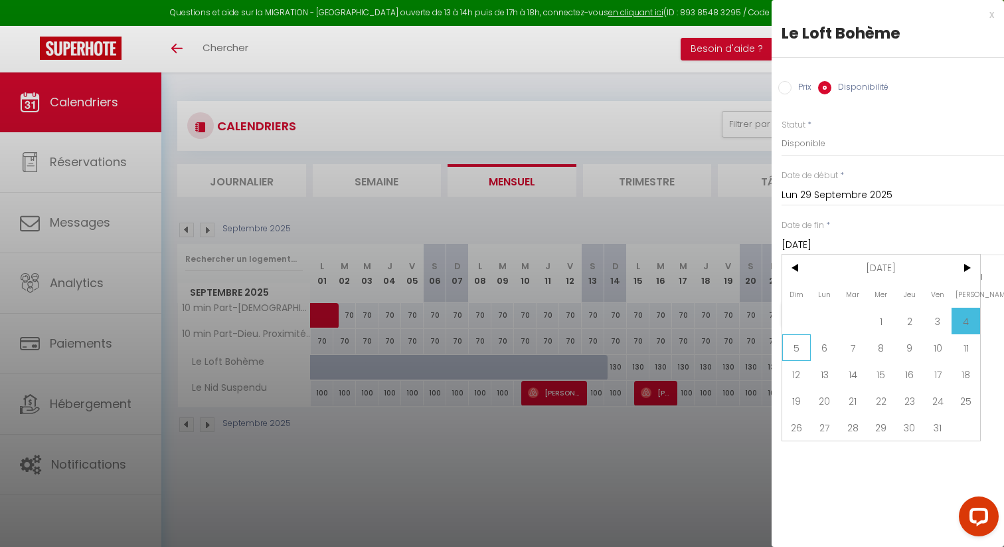
click at [803, 344] on span "5" at bounding box center [796, 347] width 29 height 27
type input "Dim 05 Octobre 2025"
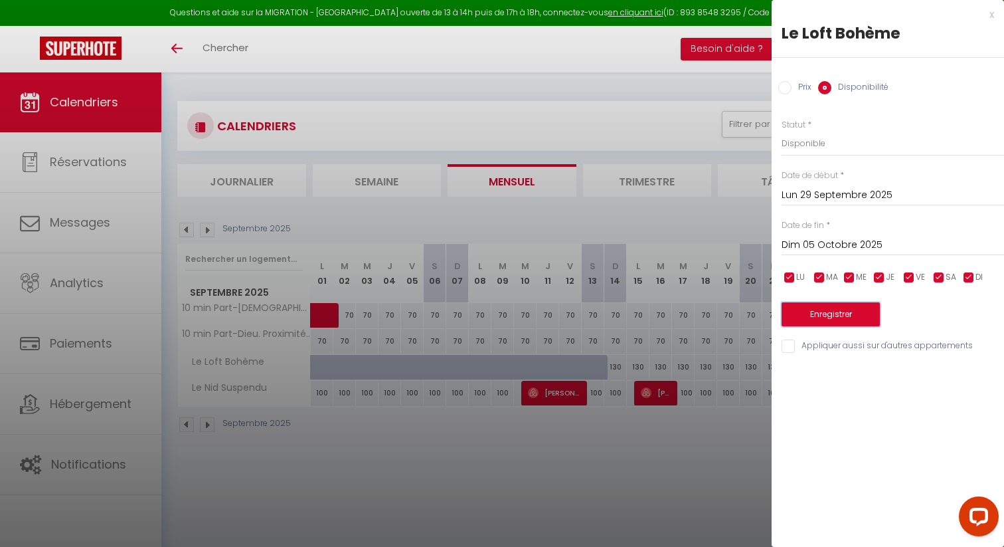
click at [819, 309] on button "Enregistrer" at bounding box center [831, 314] width 98 height 24
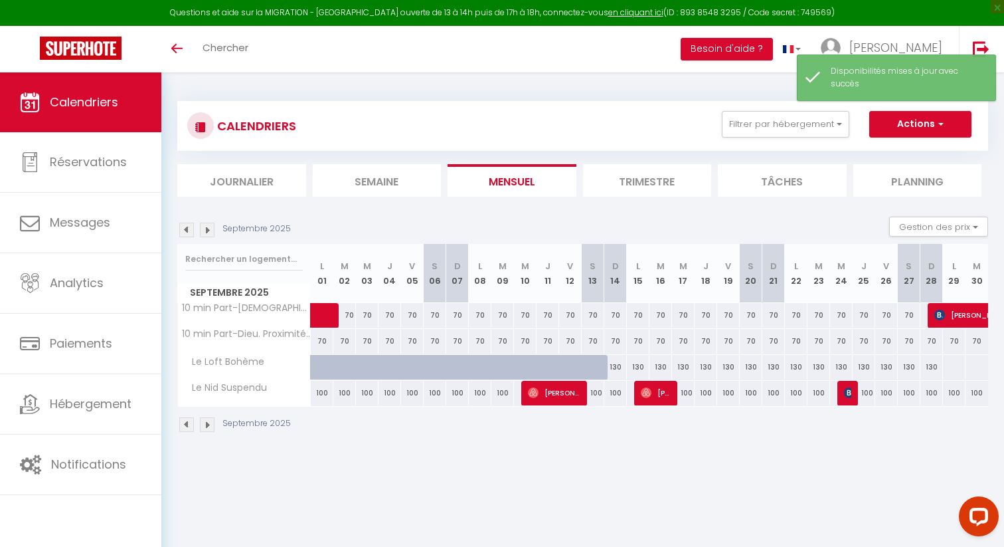
click at [950, 369] on div at bounding box center [953, 367] width 23 height 25
select select "1"
type input "Lun 29 Septembre 2025"
type input "Mar 30 Septembre 2025"
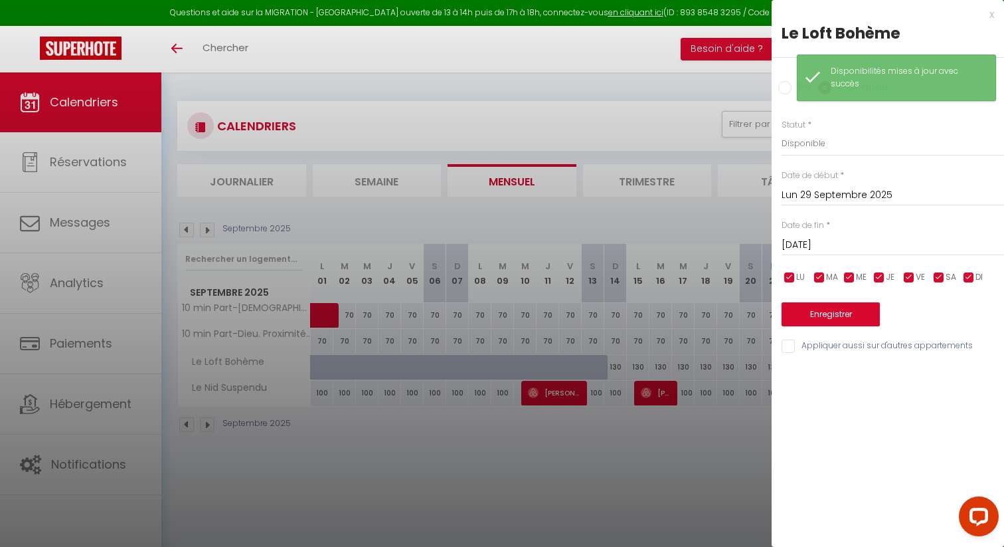
click at [787, 92] on input "Prix" at bounding box center [784, 87] width 13 height 13
radio input "true"
radio input "false"
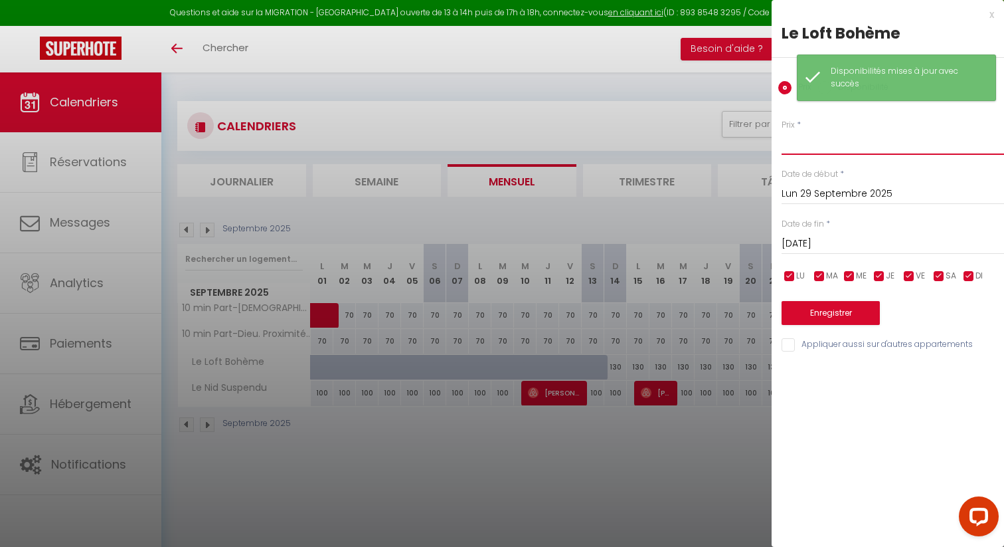
click at [810, 142] on input "Prix" at bounding box center [893, 143] width 222 height 24
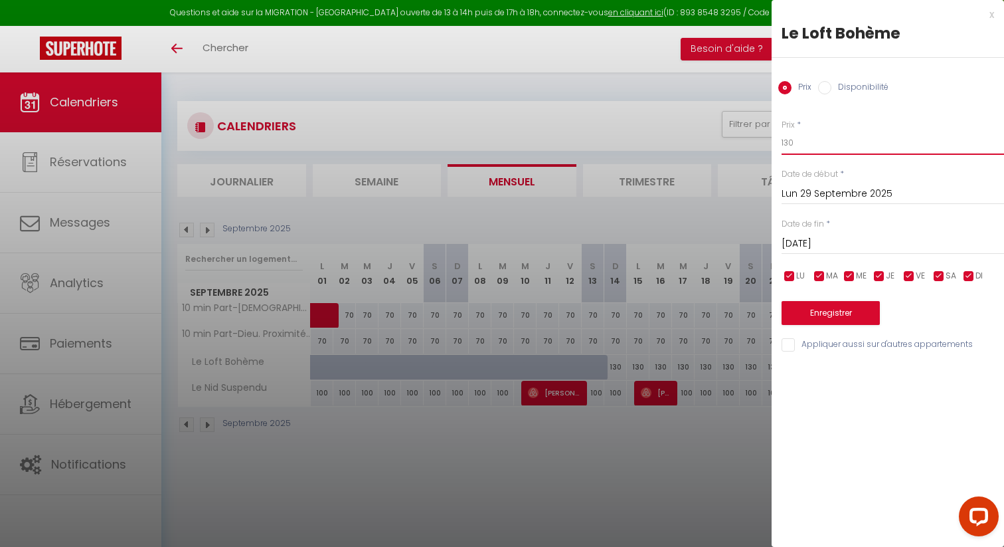
type input "130"
click at [828, 254] on div "Mar 30 Septembre 2025 < Sep 2025 > Dim Lun Mar Mer Jeu Ven Sam 1 2 3 4 5 6 7 8 …" at bounding box center [893, 242] width 222 height 24
click at [830, 242] on input "Mar 30 Septembre 2025" at bounding box center [893, 243] width 222 height 17
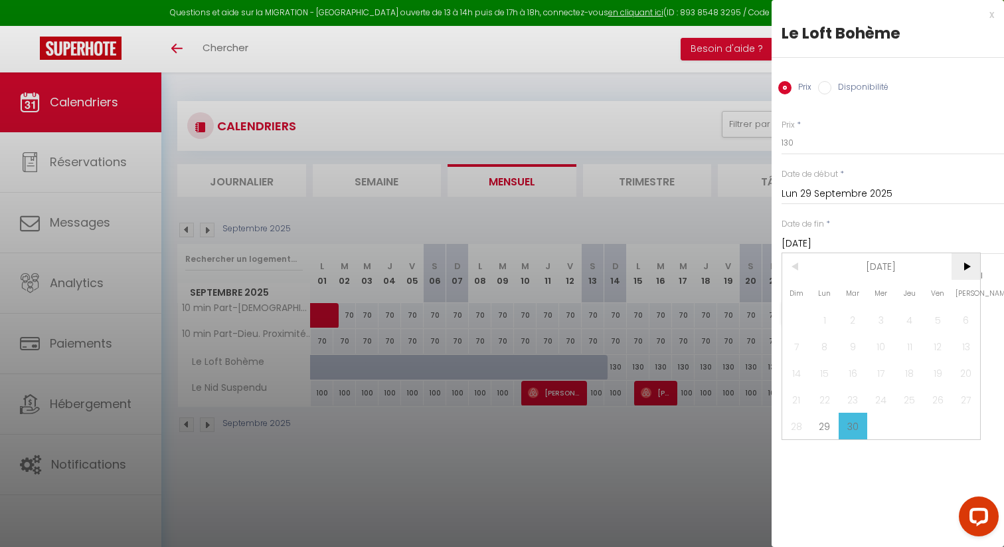
click at [968, 264] on span ">" at bounding box center [966, 266] width 29 height 27
click at [961, 270] on span ">" at bounding box center [966, 266] width 29 height 27
click at [897, 425] on span "27" at bounding box center [909, 425] width 29 height 27
type input "Jeu 27 Novembre 2025"
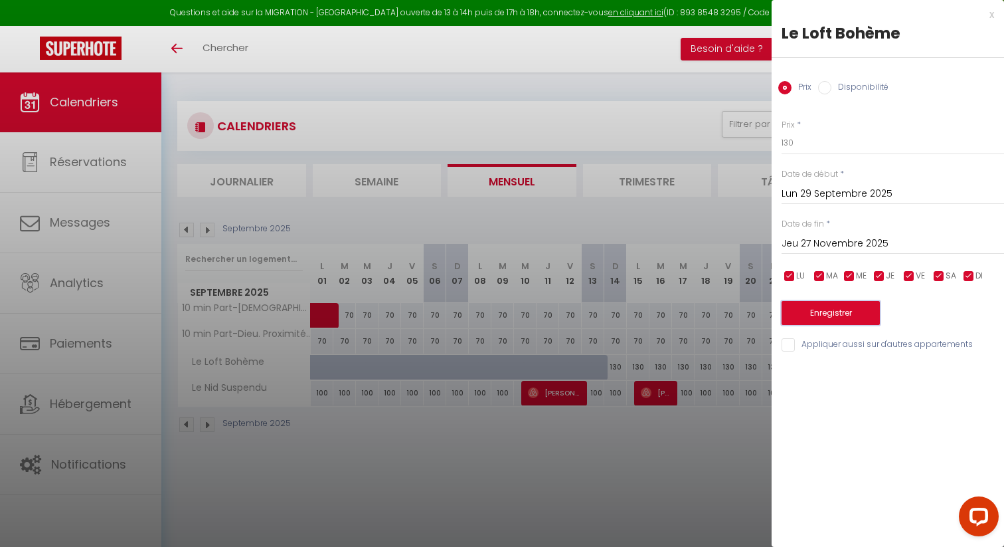
click at [872, 317] on button "Enregistrer" at bounding box center [831, 313] width 98 height 24
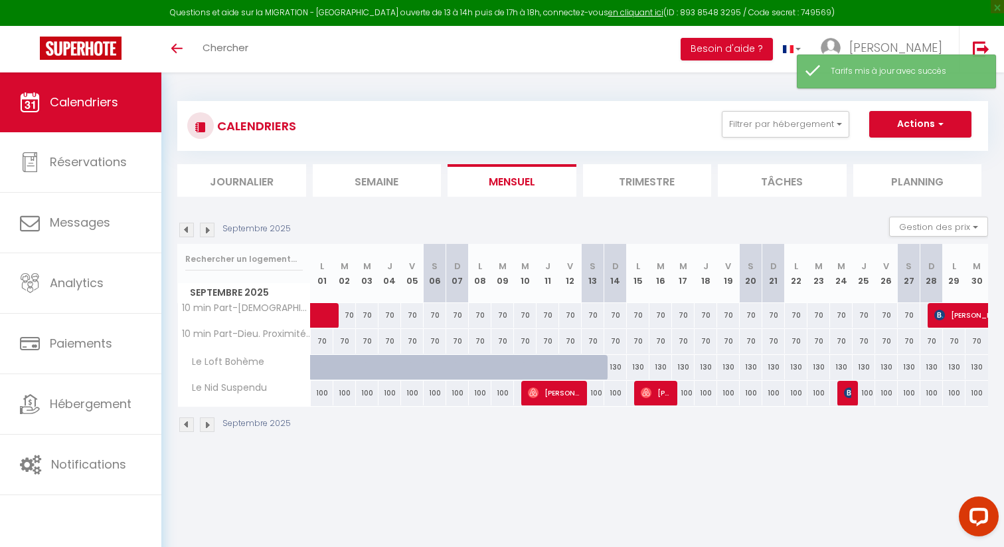
click at [211, 234] on img at bounding box center [207, 229] width 15 height 15
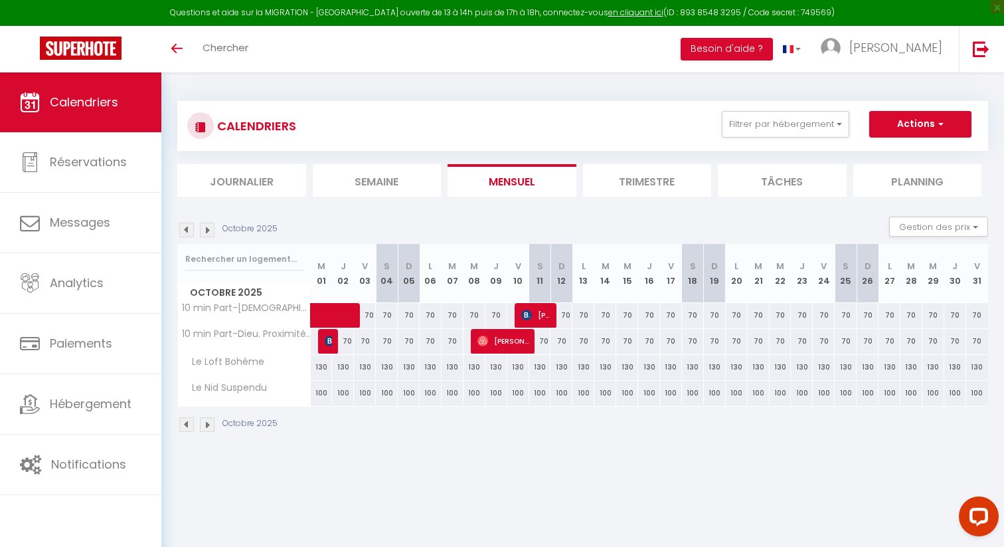
click at [411, 369] on div "130" at bounding box center [409, 367] width 22 height 25
type input "130"
select select "1"
type input "Dim 05 Octobre 2025"
type input "Lun 06 Octobre 2025"
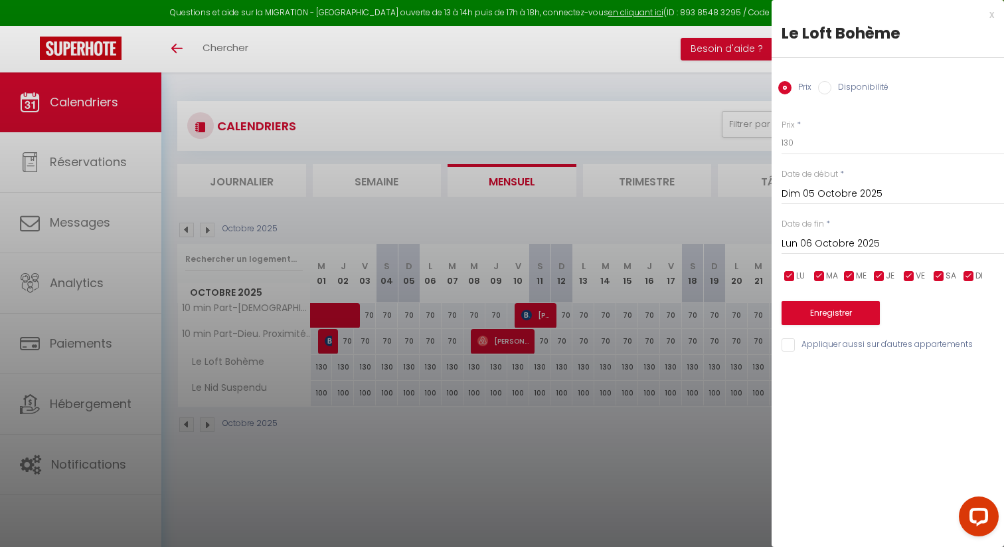
click at [818, 92] on input "Disponibilité" at bounding box center [824, 87] width 13 height 13
radio input "true"
radio input "false"
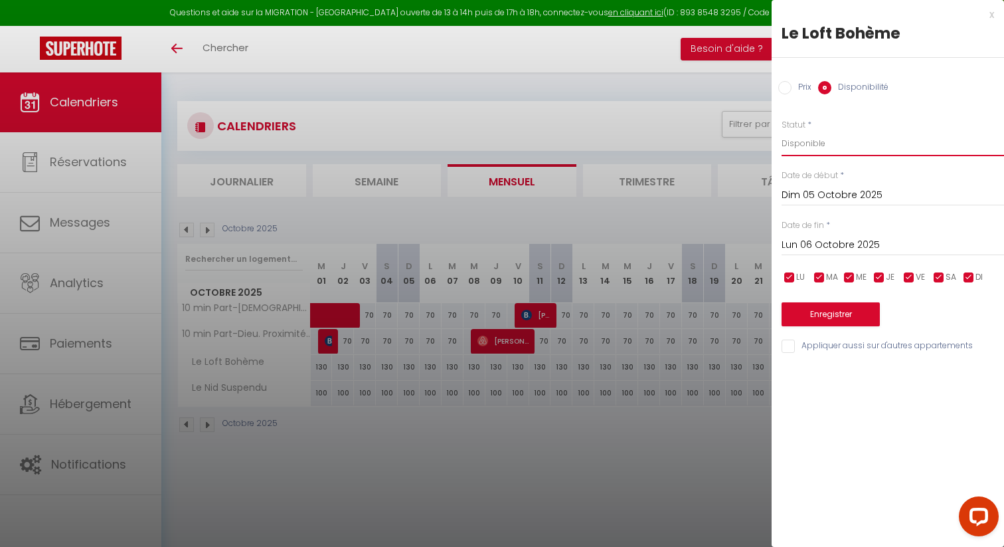
click at [815, 145] on select "Disponible Indisponible" at bounding box center [893, 143] width 222 height 25
select select "0"
click at [825, 239] on input "Lun 06 Octobre 2025" at bounding box center [893, 244] width 222 height 17
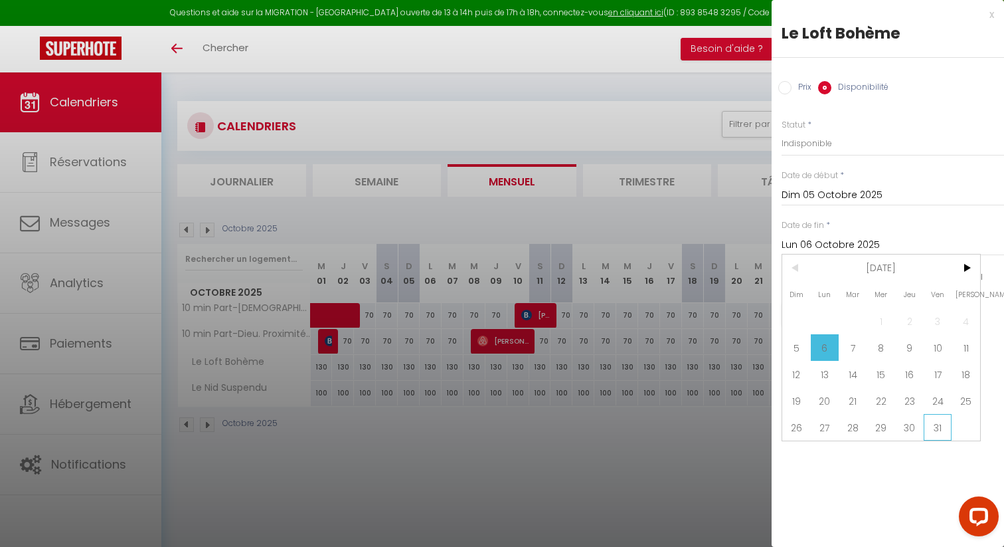
click at [926, 421] on span "31" at bounding box center [938, 427] width 29 height 27
type input "Ven 31 Octobre 2025"
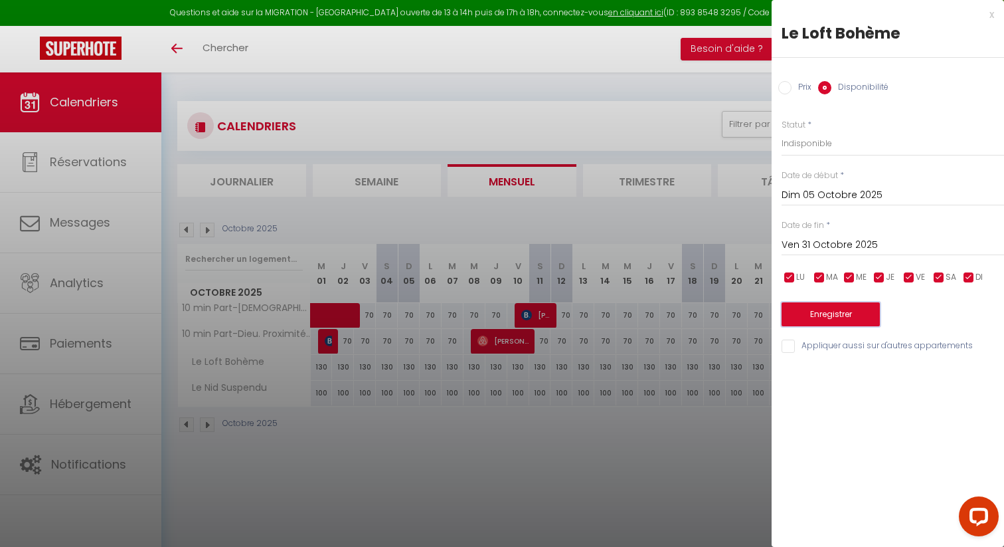
click at [846, 313] on button "Enregistrer" at bounding box center [831, 314] width 98 height 24
